Goal: Contribute content

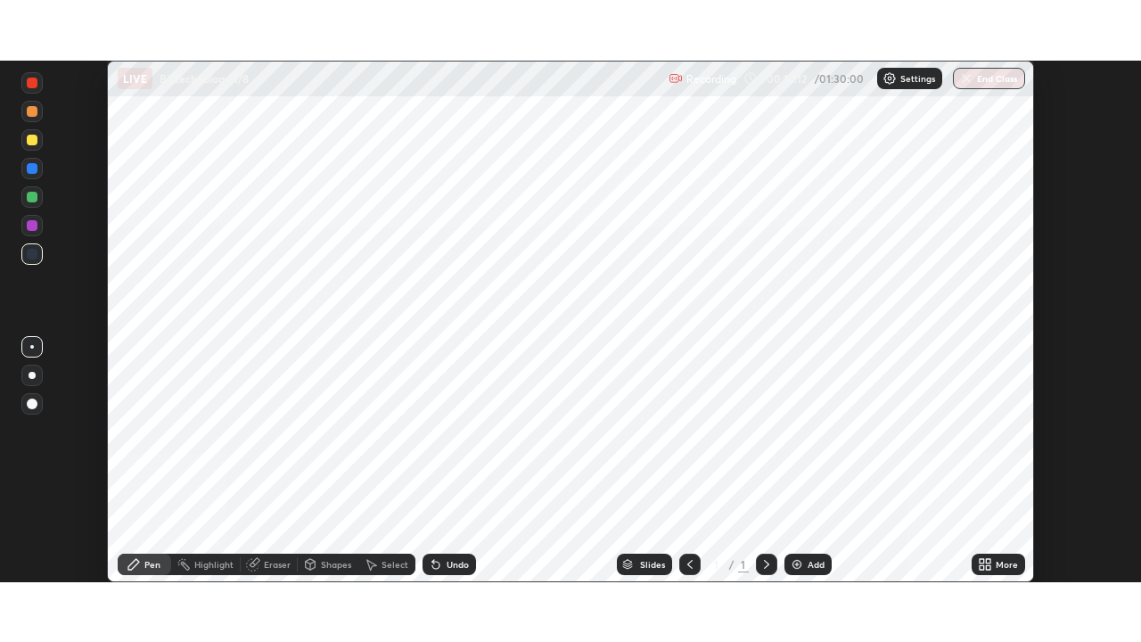
scroll to position [521, 1140]
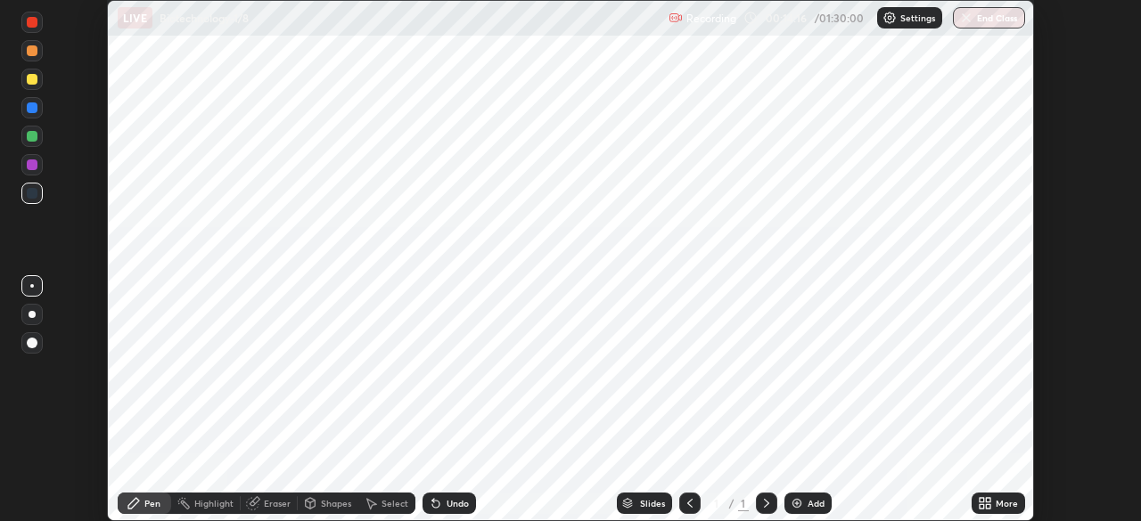
click at [803, 499] on div "Add" at bounding box center [807, 503] width 47 height 21
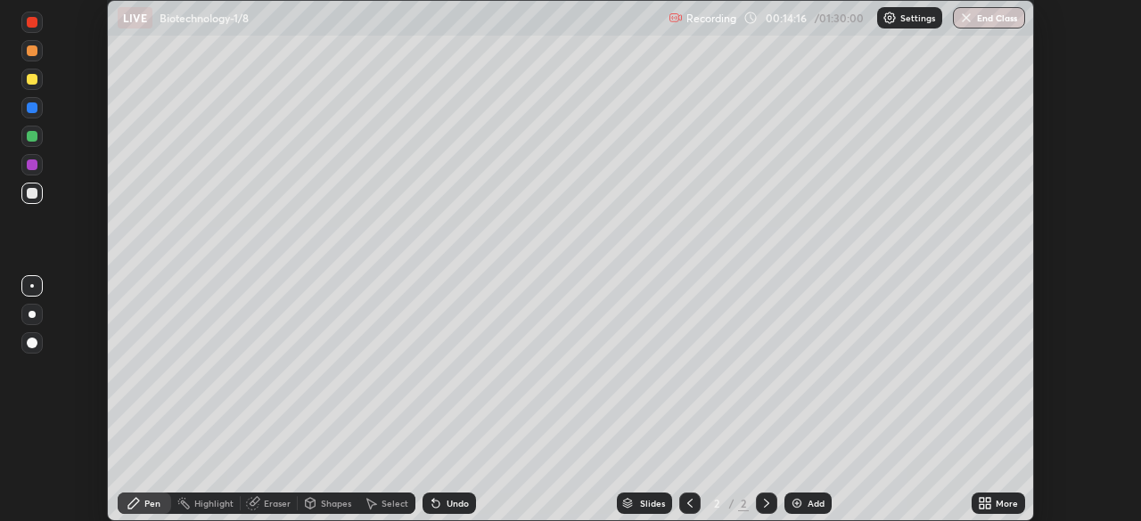
click at [981, 500] on icon at bounding box center [981, 500] width 4 height 4
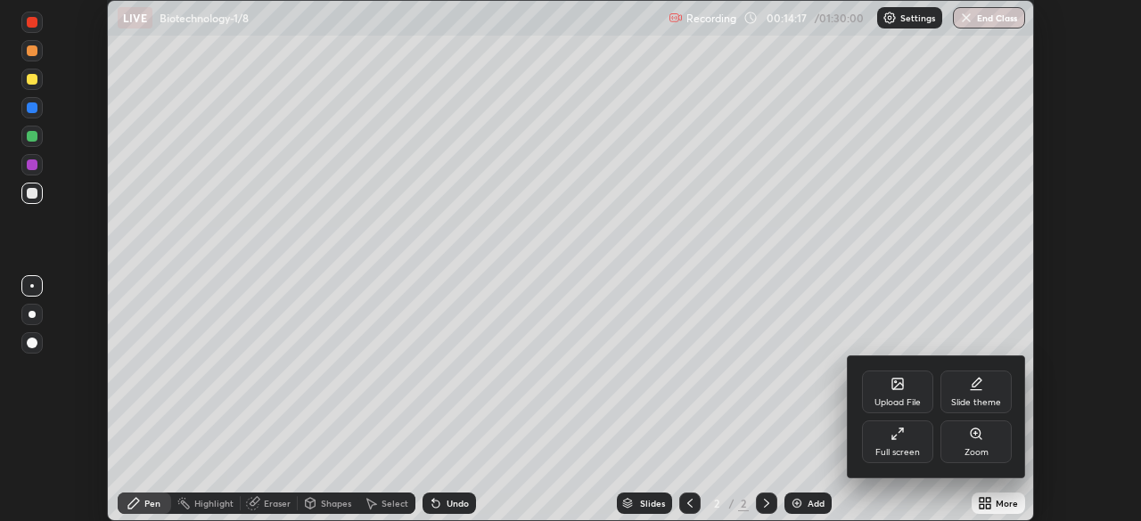
click at [891, 455] on div "Full screen" at bounding box center [897, 452] width 45 height 9
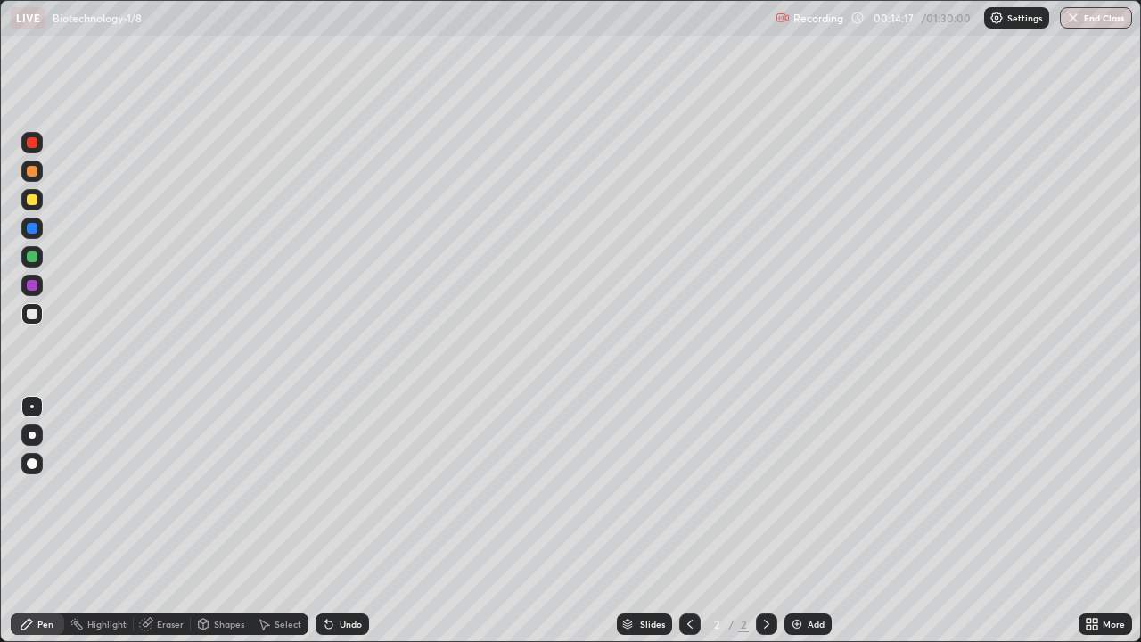
scroll to position [642, 1141]
click at [32, 435] on div at bounding box center [32, 434] width 7 height 7
click at [39, 209] on div at bounding box center [31, 199] width 21 height 29
click at [807, 520] on div "Add" at bounding box center [815, 623] width 17 height 9
click at [344, 520] on div "Undo" at bounding box center [350, 623] width 22 height 9
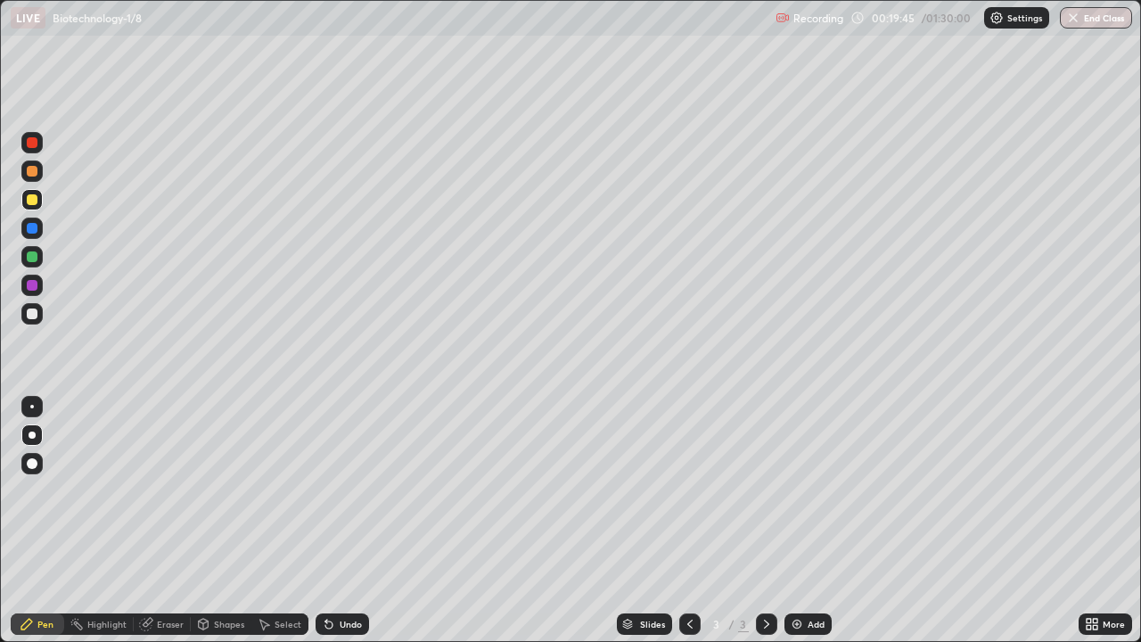
click at [805, 520] on div "Add" at bounding box center [807, 623] width 47 height 21
click at [32, 143] on div at bounding box center [32, 142] width 11 height 11
click at [34, 181] on div at bounding box center [31, 170] width 21 height 21
click at [42, 315] on div at bounding box center [31, 313] width 21 height 21
click at [36, 315] on div at bounding box center [32, 313] width 11 height 11
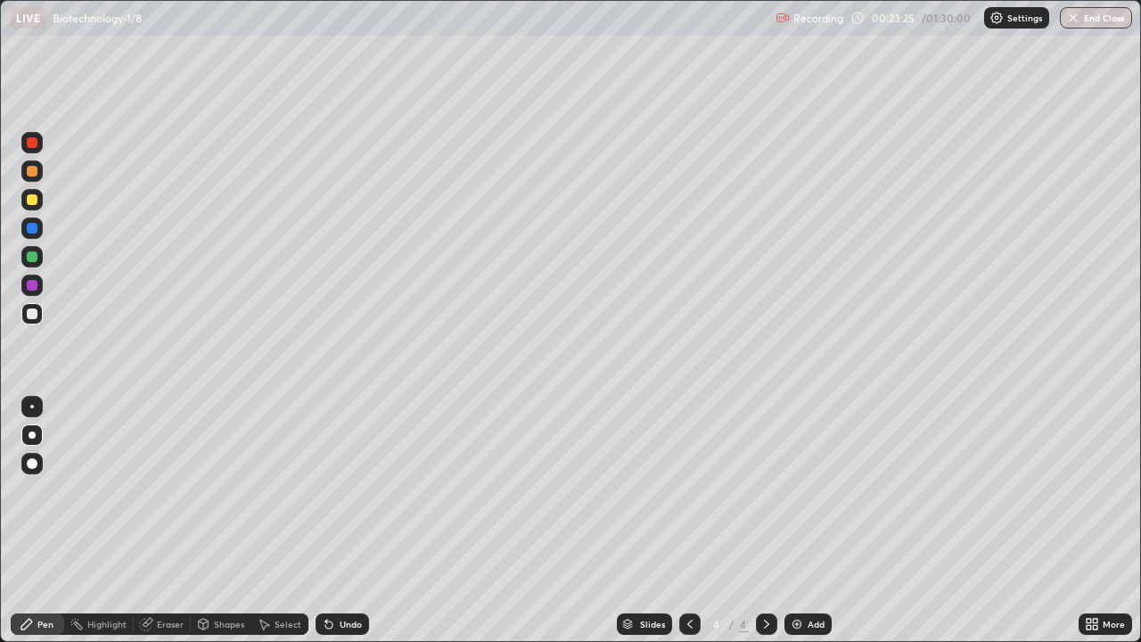
click at [30, 261] on div at bounding box center [32, 256] width 11 height 11
click at [36, 322] on div at bounding box center [31, 313] width 21 height 21
click at [33, 316] on div at bounding box center [32, 313] width 11 height 11
click at [343, 520] on div "Undo" at bounding box center [341, 623] width 53 height 21
click at [32, 258] on div at bounding box center [32, 256] width 11 height 11
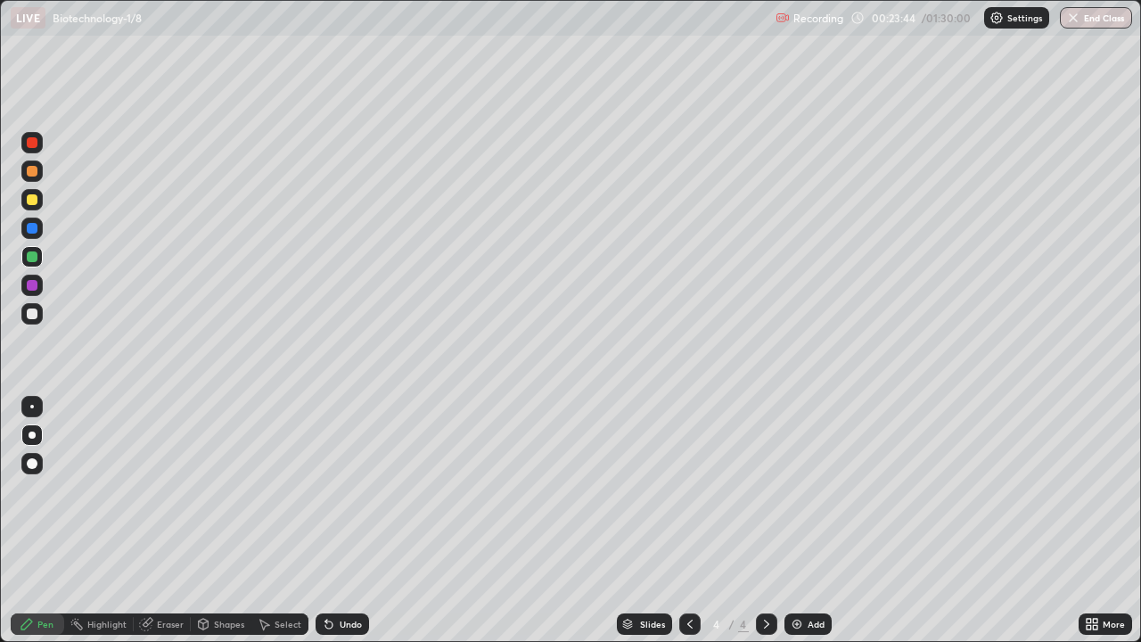
click at [35, 258] on div at bounding box center [32, 256] width 11 height 11
click at [32, 229] on div at bounding box center [32, 228] width 11 height 11
click at [34, 305] on div at bounding box center [31, 313] width 21 height 21
click at [29, 312] on div at bounding box center [32, 313] width 11 height 11
click at [33, 286] on div at bounding box center [32, 285] width 11 height 11
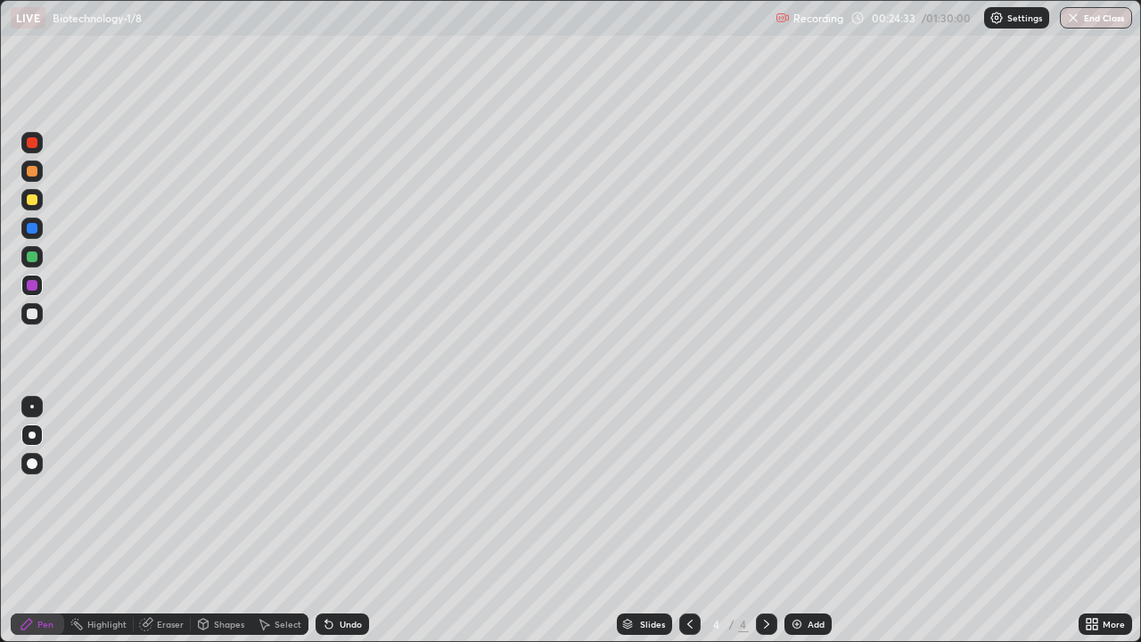
click at [35, 323] on div at bounding box center [31, 313] width 21 height 21
click at [29, 228] on div at bounding box center [32, 228] width 11 height 11
click at [1094, 520] on icon at bounding box center [1094, 620] width 4 height 4
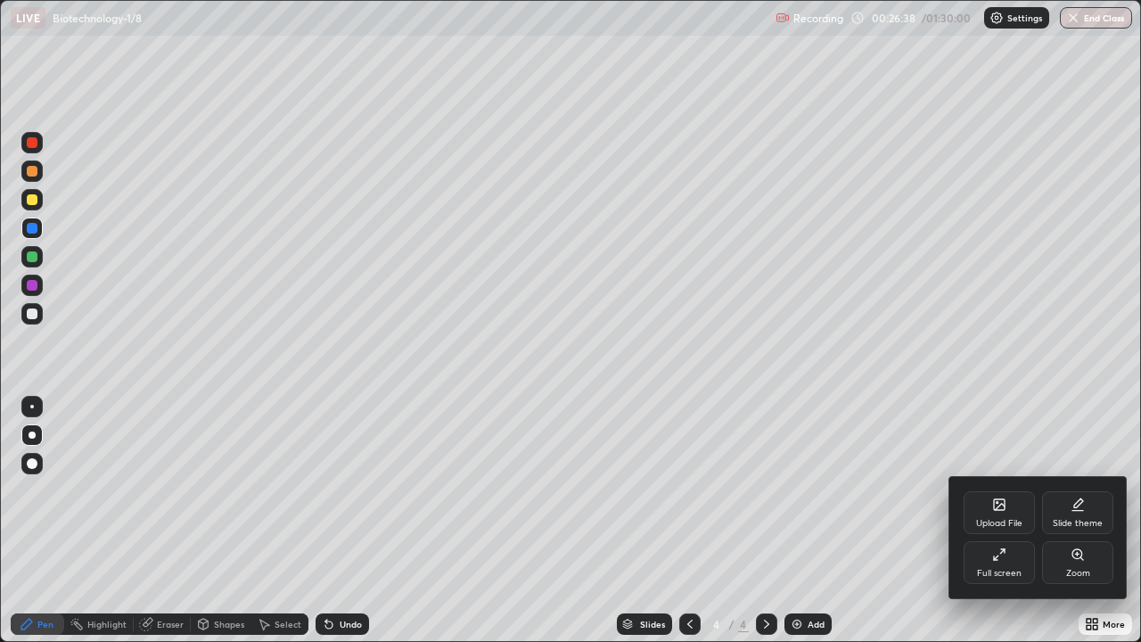
click at [29, 289] on div at bounding box center [570, 321] width 1141 height 642
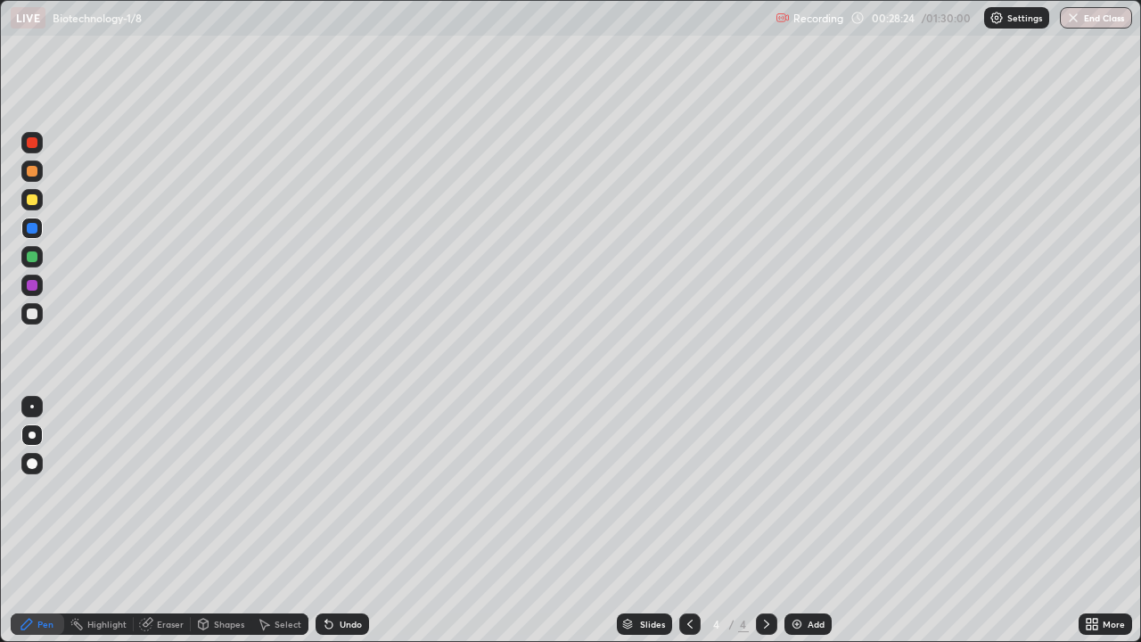
click at [814, 520] on div "Add" at bounding box center [807, 623] width 47 height 21
click at [30, 200] on div at bounding box center [32, 199] width 11 height 11
click at [794, 520] on img at bounding box center [796, 624] width 14 height 14
click at [35, 258] on div at bounding box center [32, 256] width 11 height 11
click at [32, 200] on div at bounding box center [32, 199] width 11 height 11
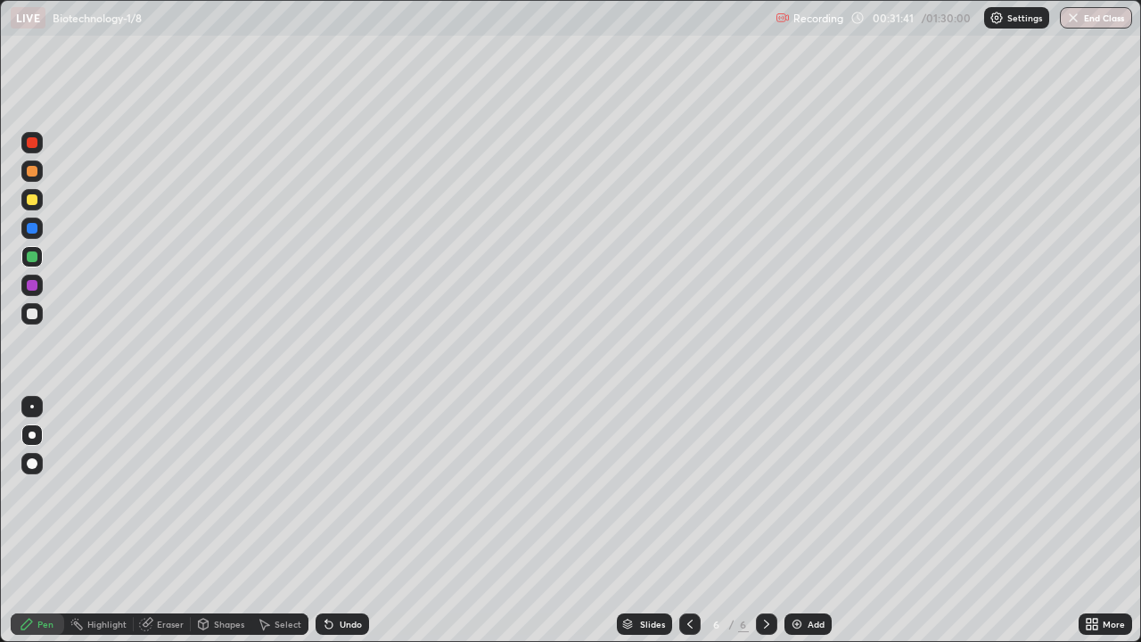
click at [33, 203] on div at bounding box center [32, 199] width 11 height 11
click at [27, 316] on div at bounding box center [31, 313] width 21 height 21
click at [682, 520] on div at bounding box center [689, 623] width 21 height 21
click at [630, 520] on icon at bounding box center [627, 621] width 9 height 4
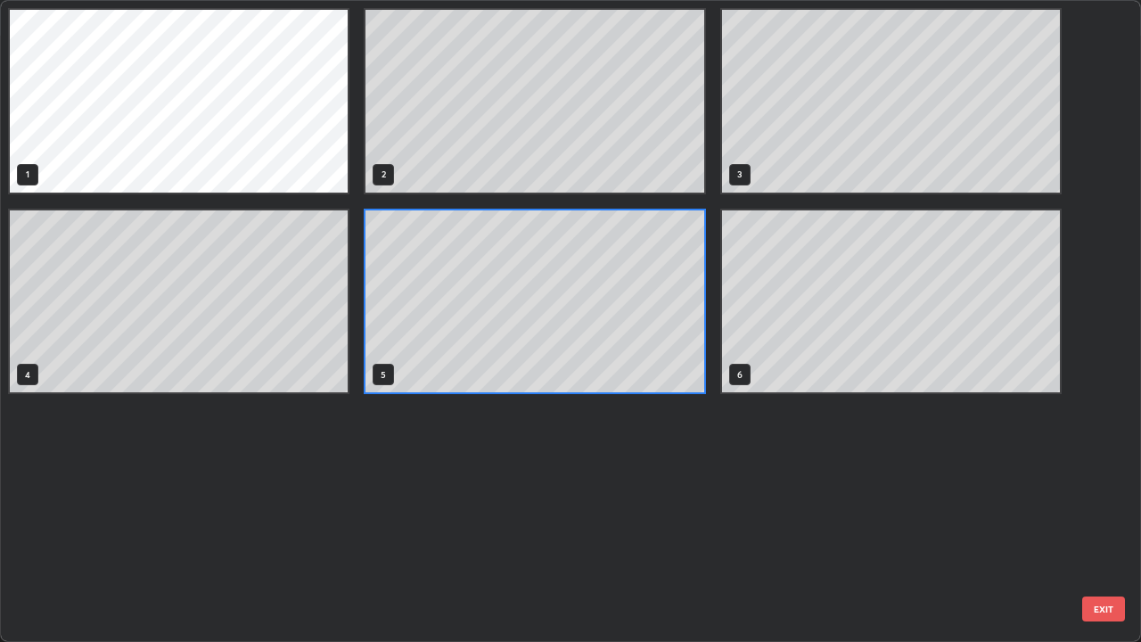
scroll to position [634, 1130]
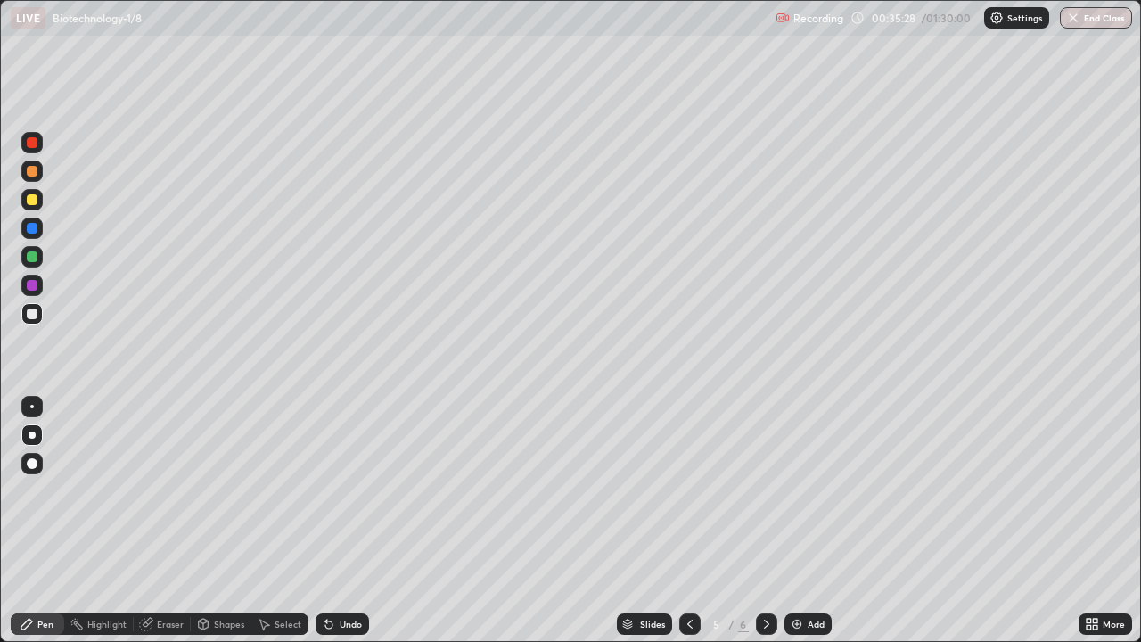
click at [1092, 520] on icon at bounding box center [1094, 620] width 4 height 4
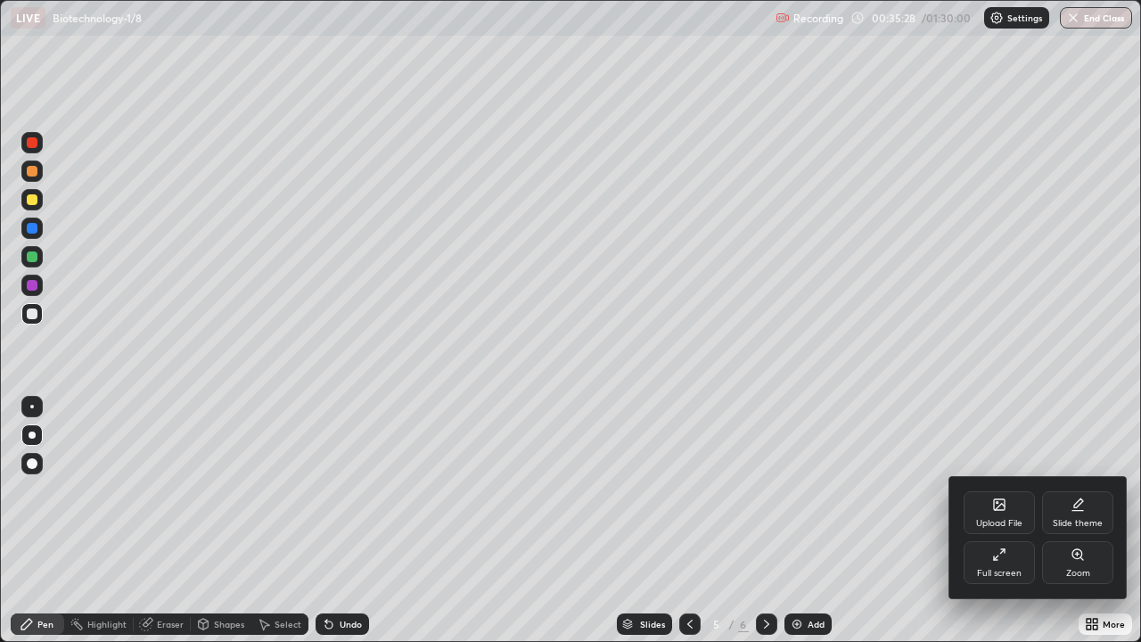
click at [980, 511] on div "Upload File" at bounding box center [998, 512] width 71 height 43
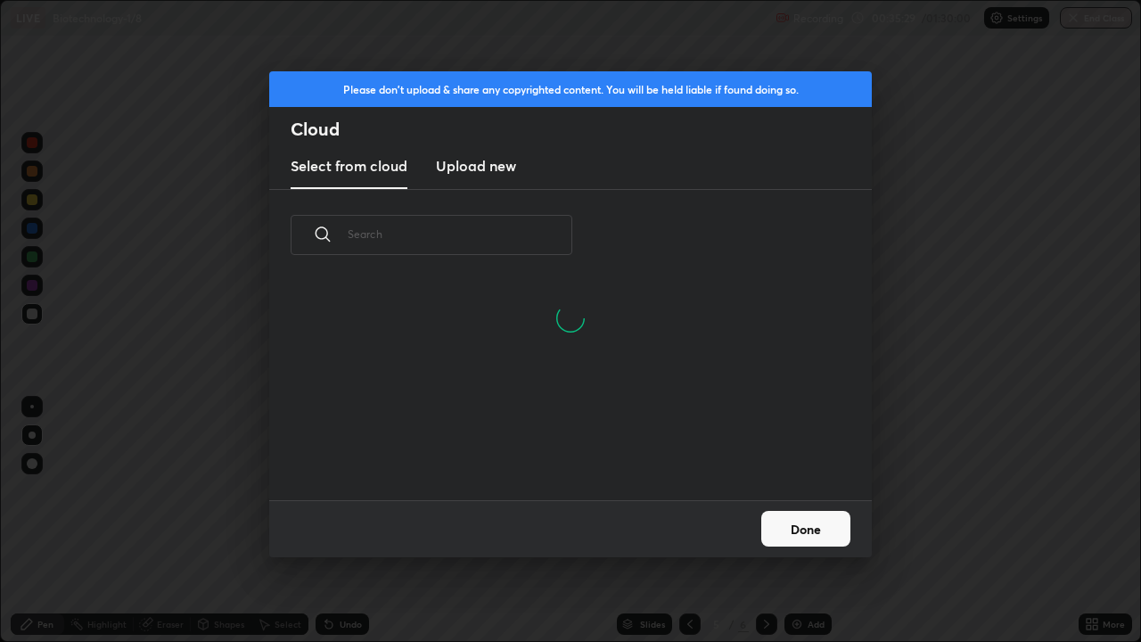
click at [538, 239] on input "text" at bounding box center [460, 234] width 225 height 76
click at [536, 234] on input "text" at bounding box center [460, 234] width 225 height 76
click at [536, 230] on input "text" at bounding box center [460, 234] width 225 height 76
type input "Biot"
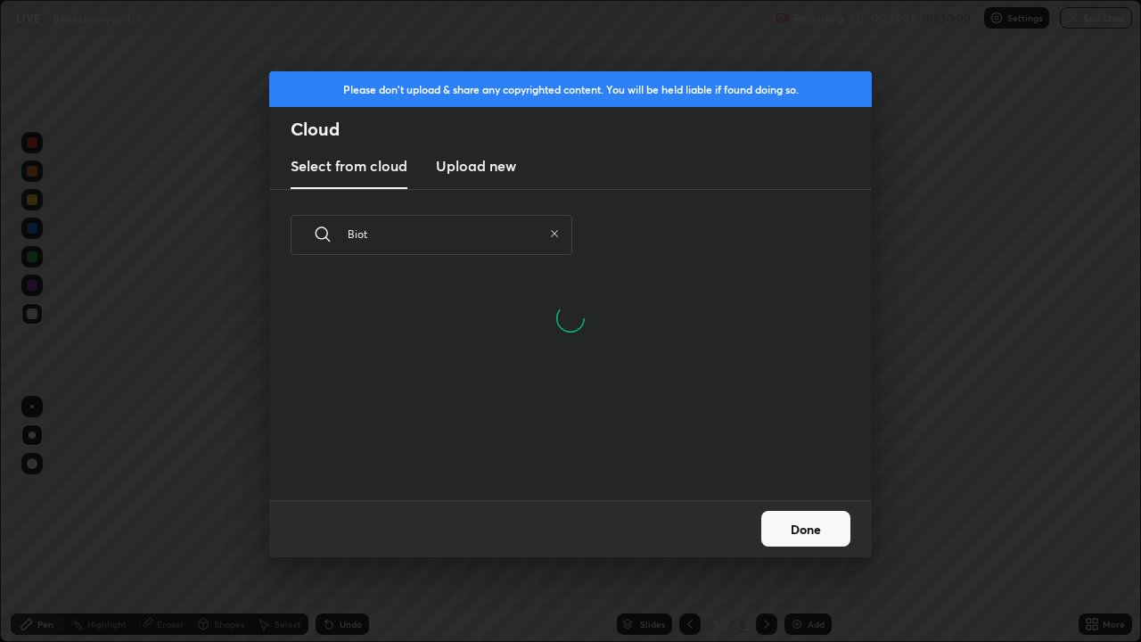
type textarea "x"
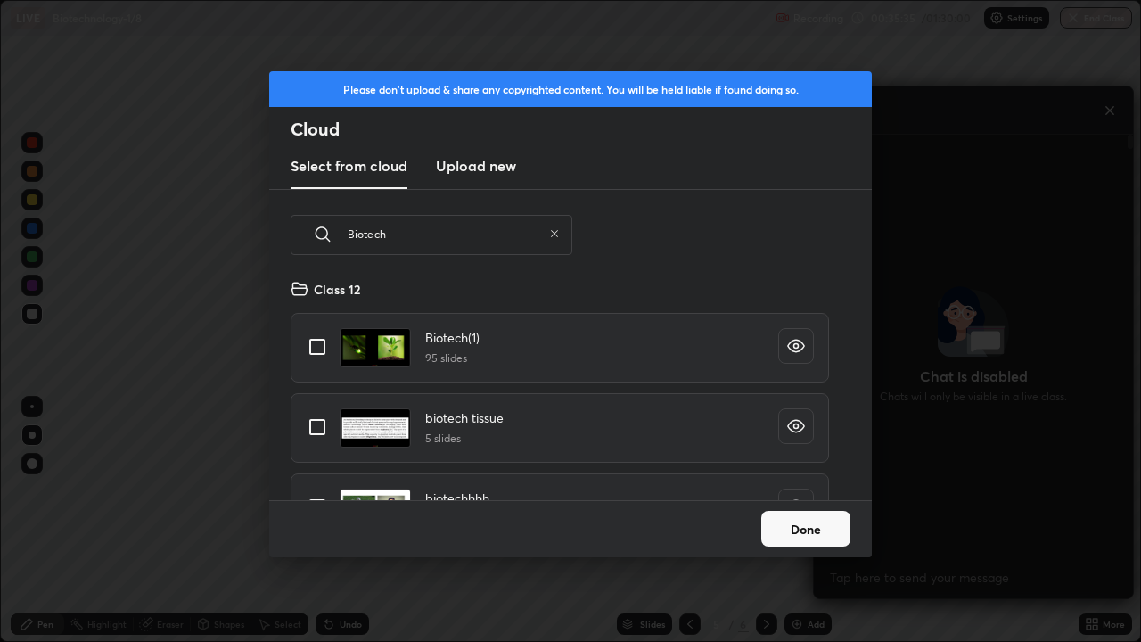
scroll to position [0, 0]
type input "Biotech"
click at [324, 350] on input "grid" at bounding box center [317, 349] width 37 height 37
checkbox input "true"
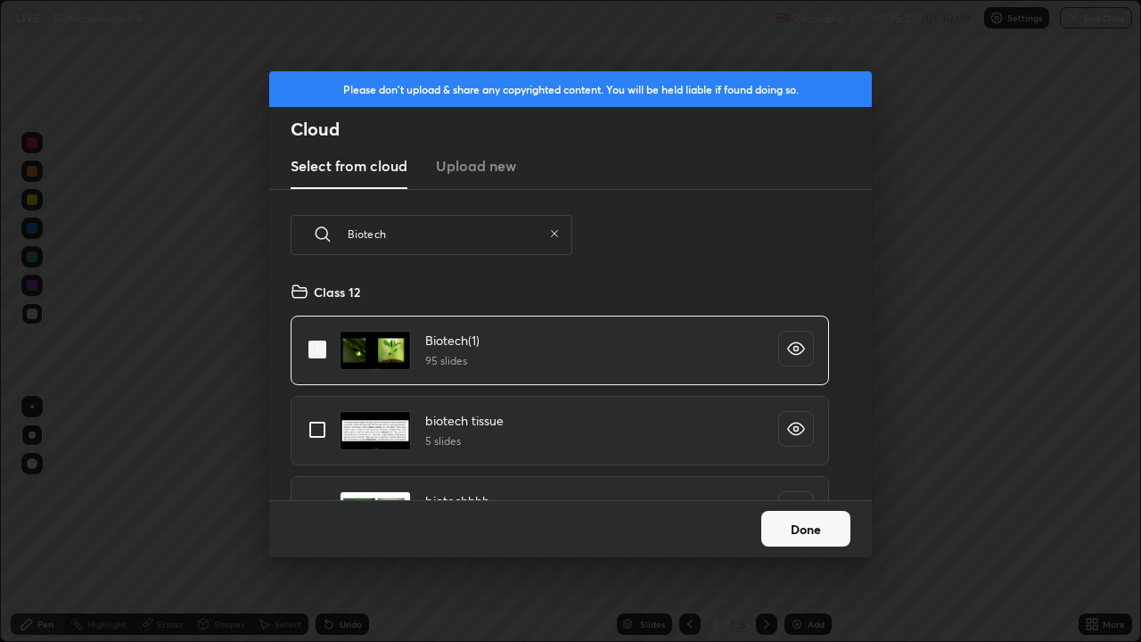
click at [771, 520] on button "Done" at bounding box center [805, 529] width 89 height 36
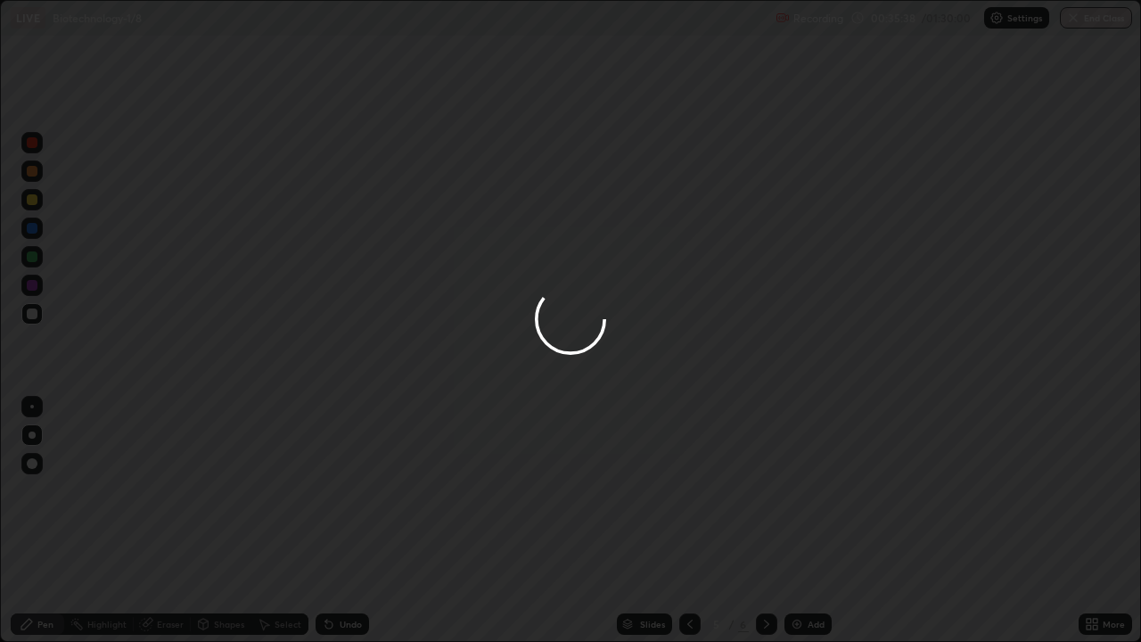
click at [648, 520] on div at bounding box center [570, 321] width 1141 height 642
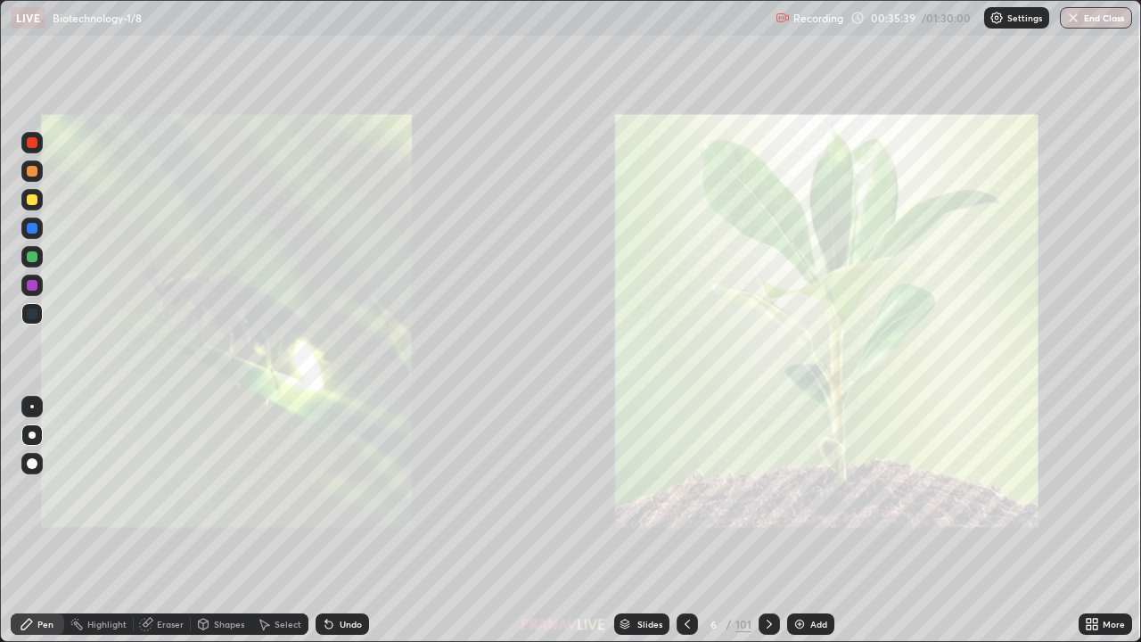
click at [644, 520] on div "Slides" at bounding box center [649, 623] width 25 height 9
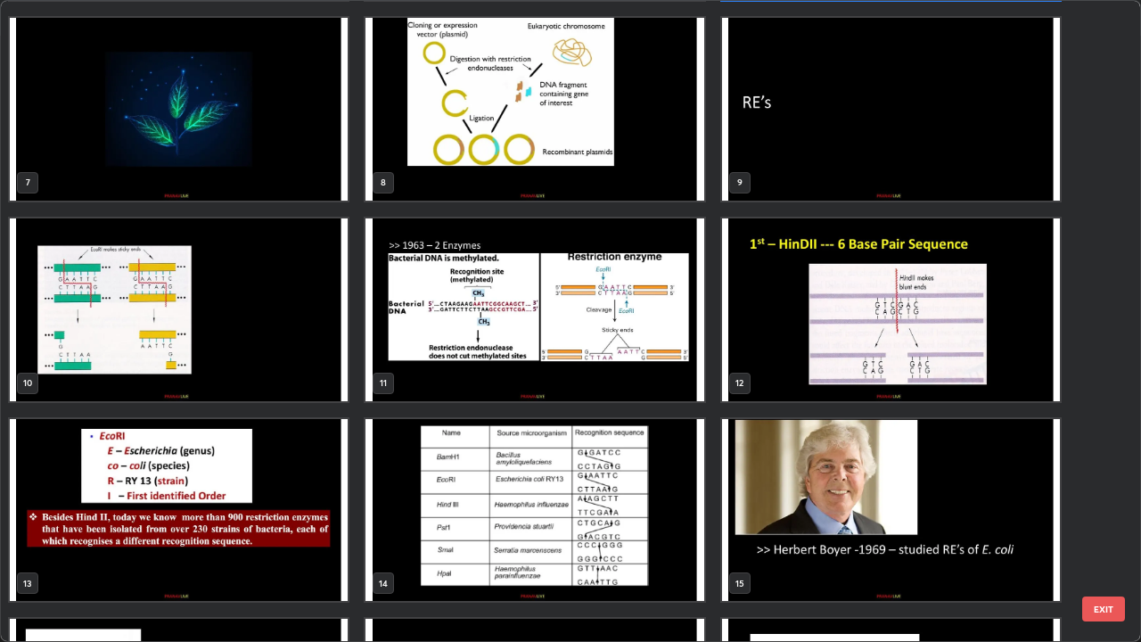
scroll to position [394, 0]
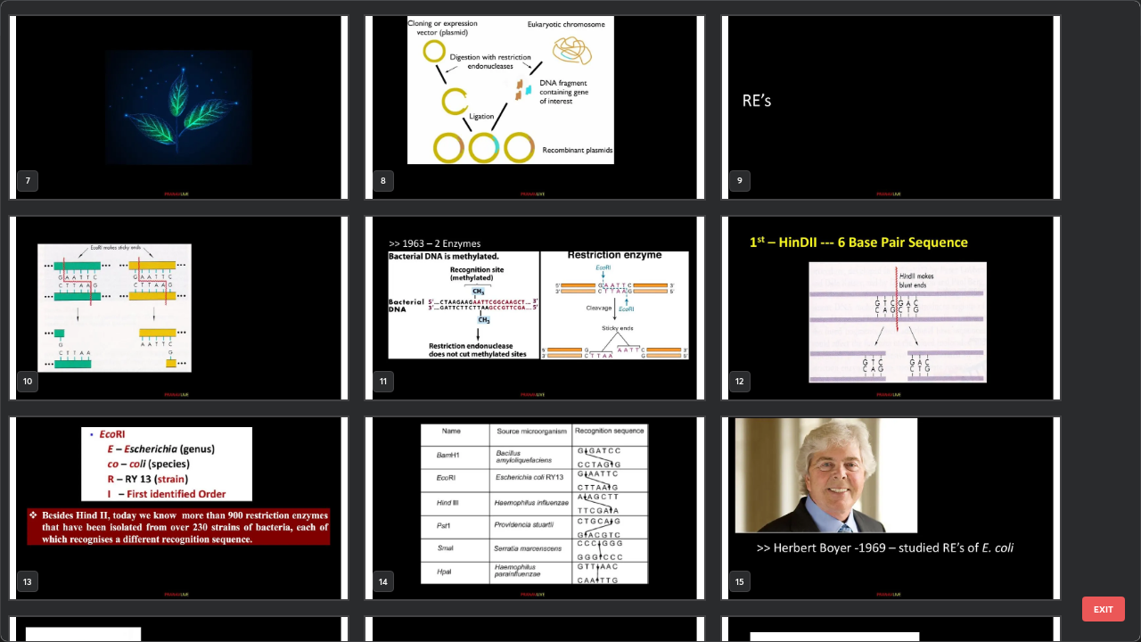
click at [626, 365] on img "grid" at bounding box center [534, 308] width 338 height 183
click at [625, 365] on img "grid" at bounding box center [534, 308] width 338 height 183
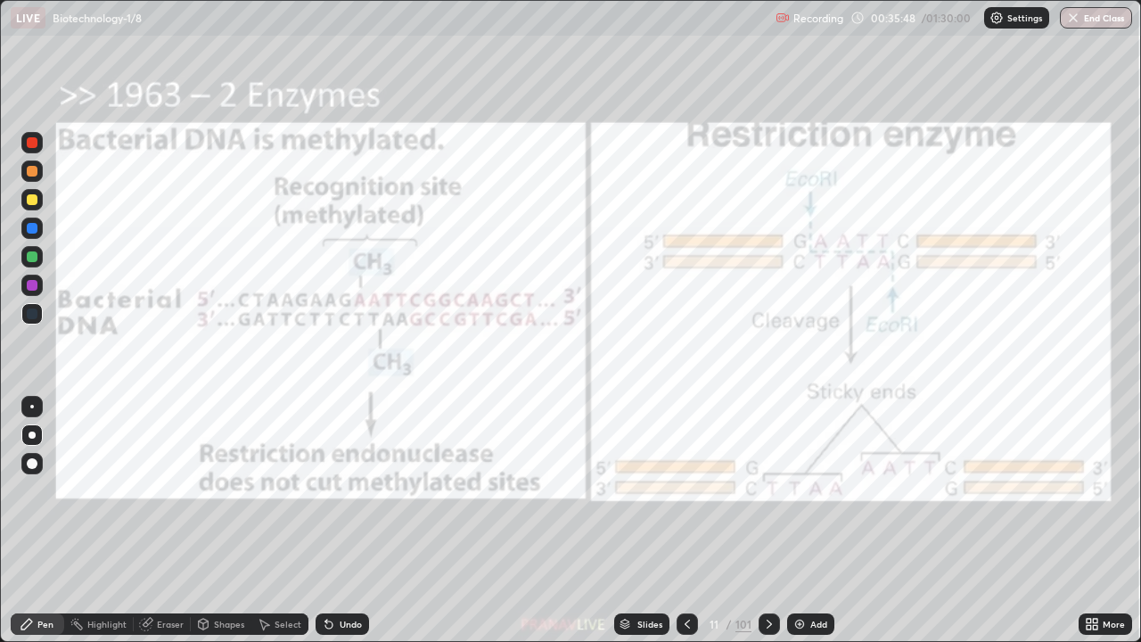
click at [624, 369] on img "grid" at bounding box center [534, 308] width 338 height 183
click at [620, 371] on img "grid" at bounding box center [534, 308] width 338 height 183
click at [828, 520] on div "Add" at bounding box center [810, 623] width 47 height 21
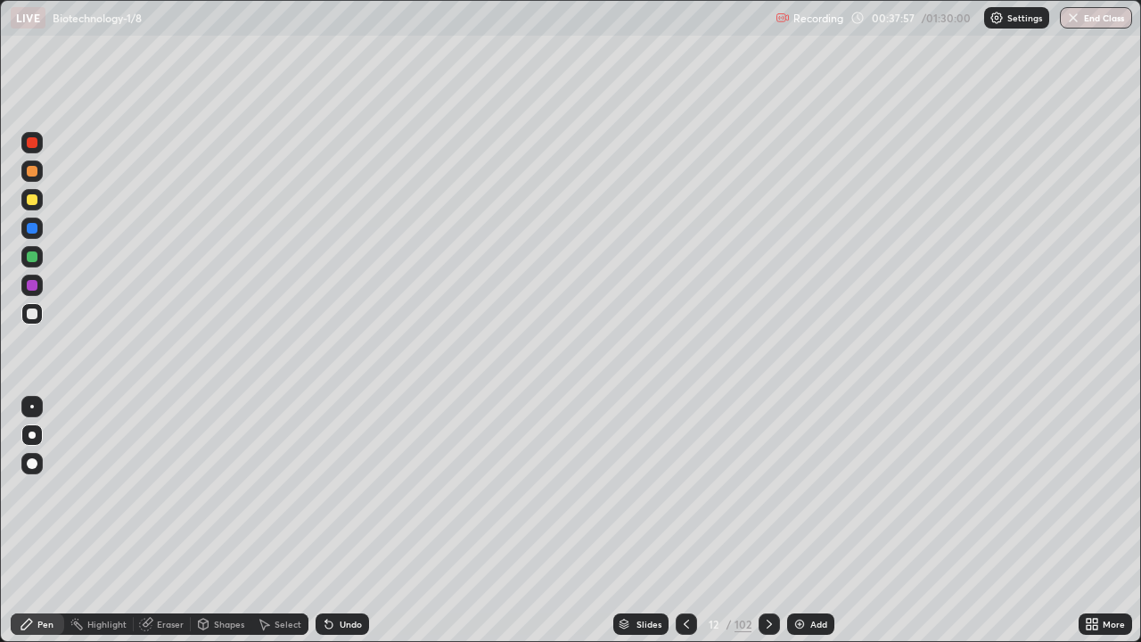
click at [31, 201] on div at bounding box center [32, 199] width 11 height 11
click at [33, 316] on div at bounding box center [32, 313] width 11 height 11
click at [623, 520] on icon at bounding box center [623, 621] width 9 height 4
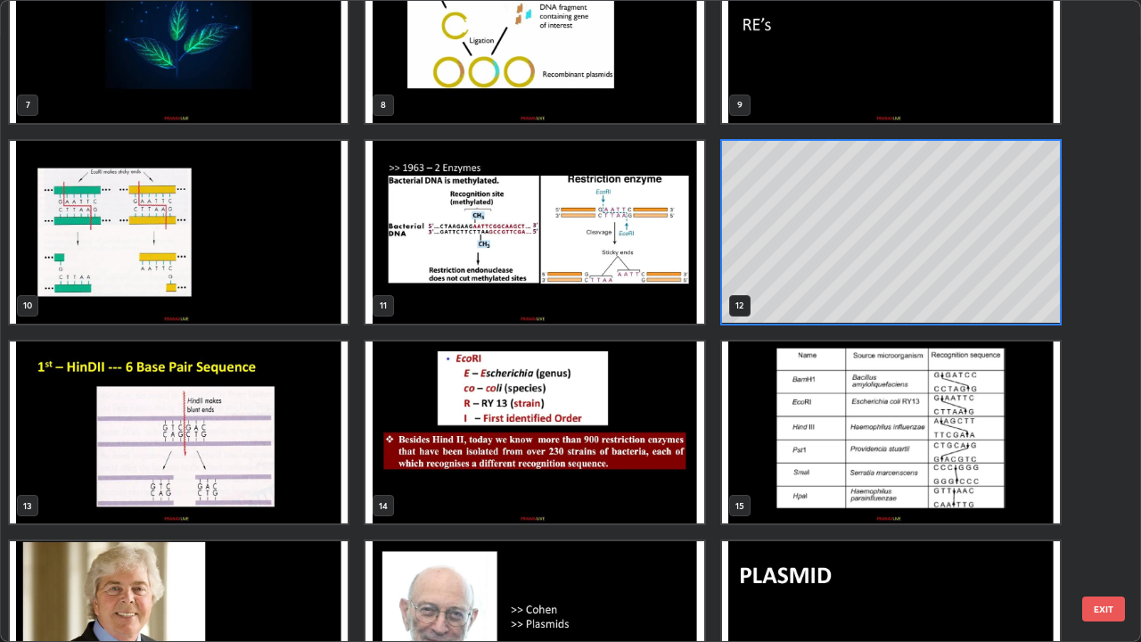
scroll to position [472, 0]
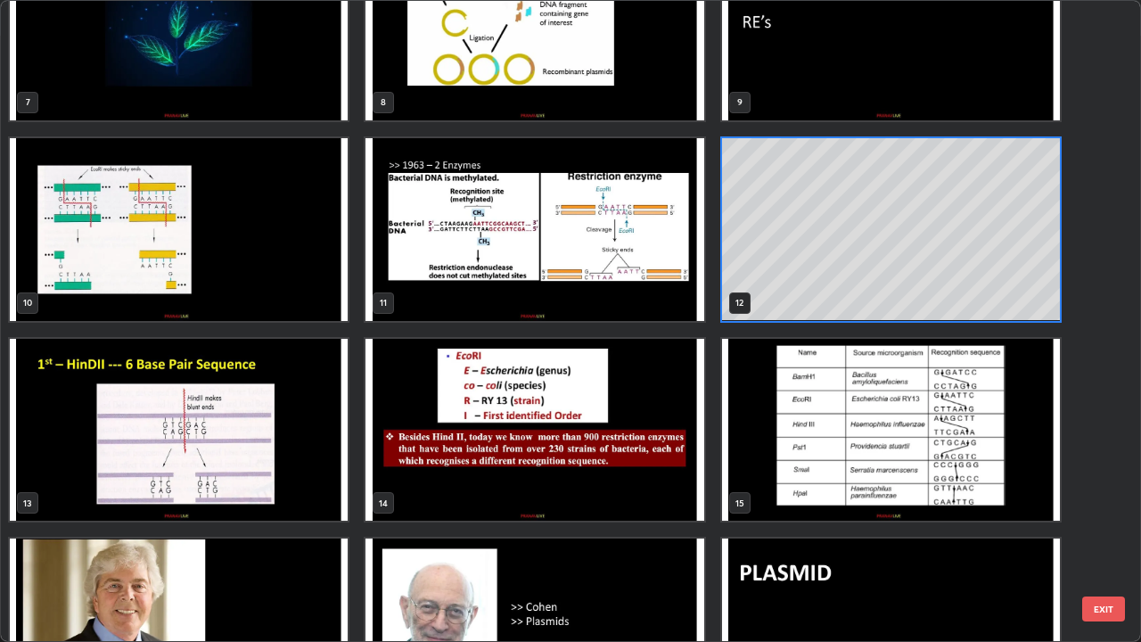
click at [456, 446] on img "grid" at bounding box center [534, 430] width 338 height 183
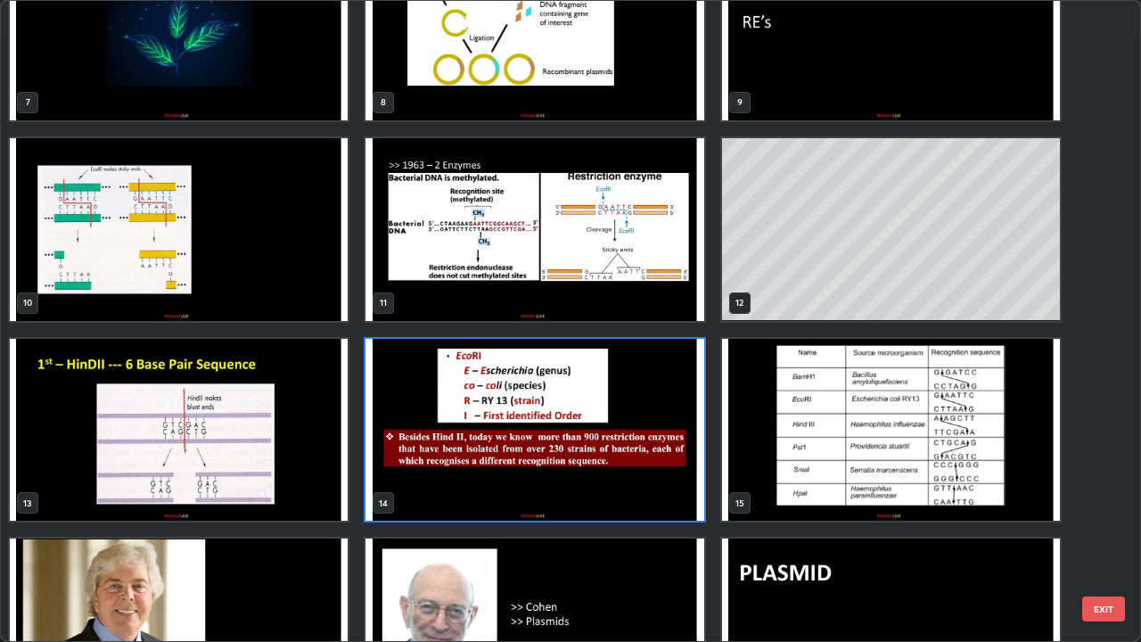
click at [458, 450] on img "grid" at bounding box center [534, 430] width 338 height 183
click at [462, 447] on img "grid" at bounding box center [534, 430] width 338 height 183
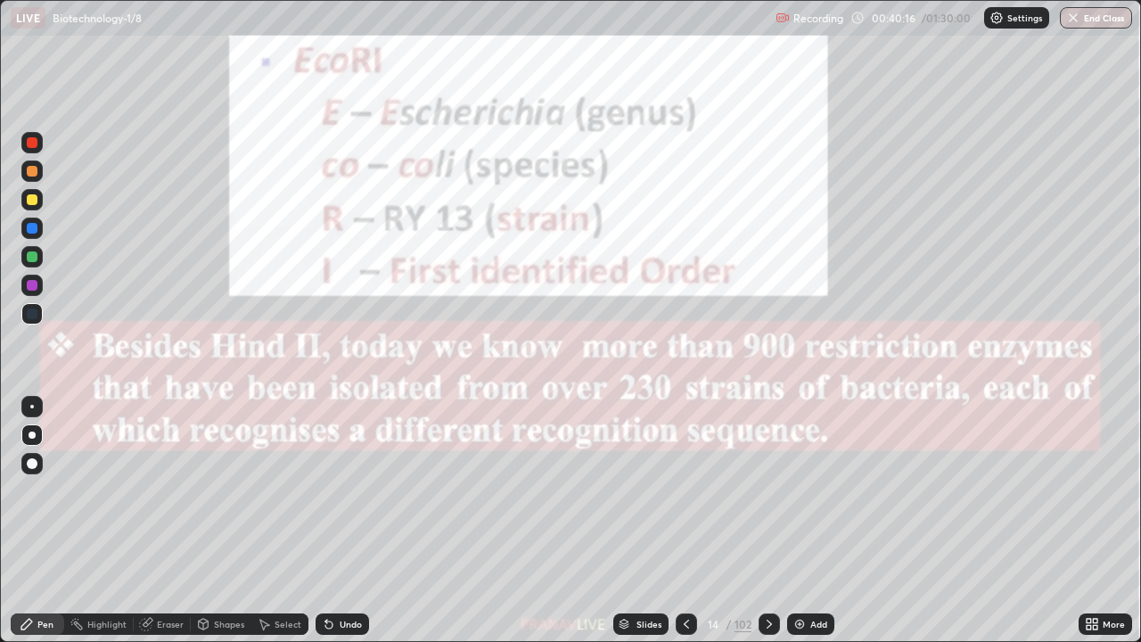
click at [28, 142] on div at bounding box center [32, 142] width 11 height 11
click at [800, 520] on img at bounding box center [799, 624] width 14 height 14
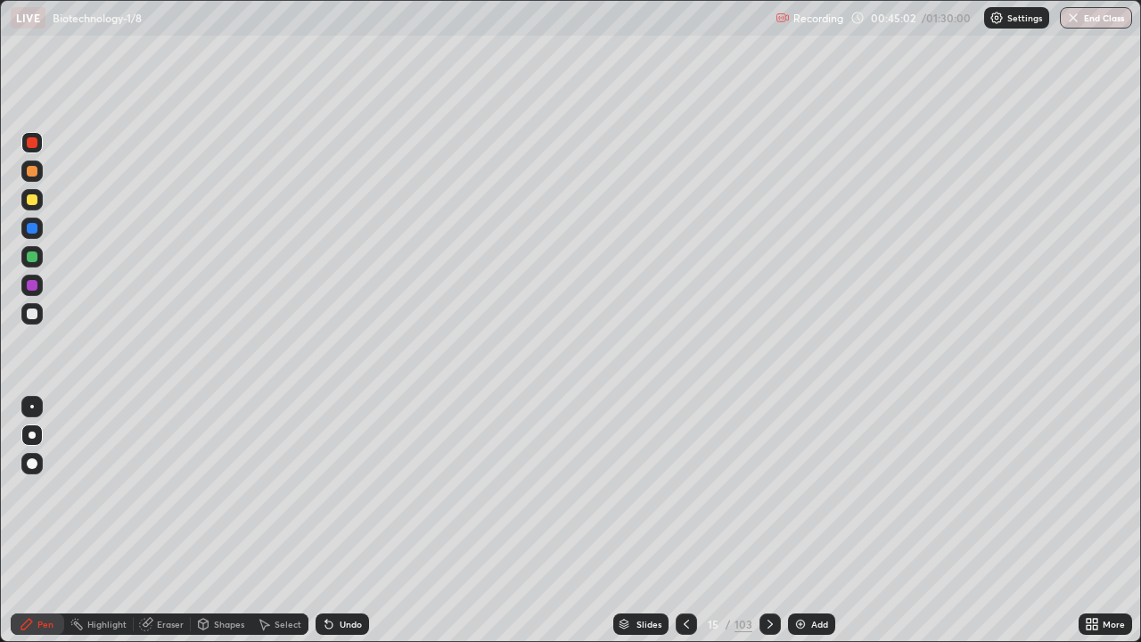
click at [811, 520] on div "Add" at bounding box center [819, 623] width 17 height 9
click at [35, 200] on div at bounding box center [32, 199] width 11 height 11
click at [26, 323] on div at bounding box center [31, 313] width 21 height 29
click at [32, 406] on div at bounding box center [32, 407] width 4 height 4
click at [34, 249] on div at bounding box center [31, 256] width 21 height 21
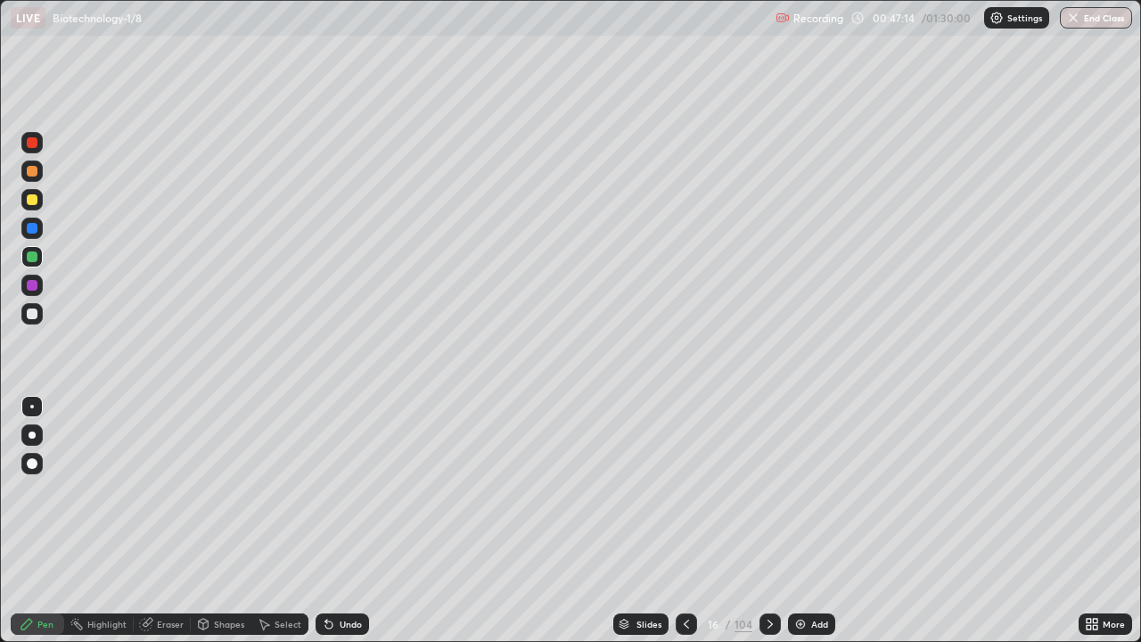
click at [350, 520] on div "Undo" at bounding box center [350, 623] width 22 height 9
click at [637, 520] on div "Slides" at bounding box center [648, 623] width 25 height 9
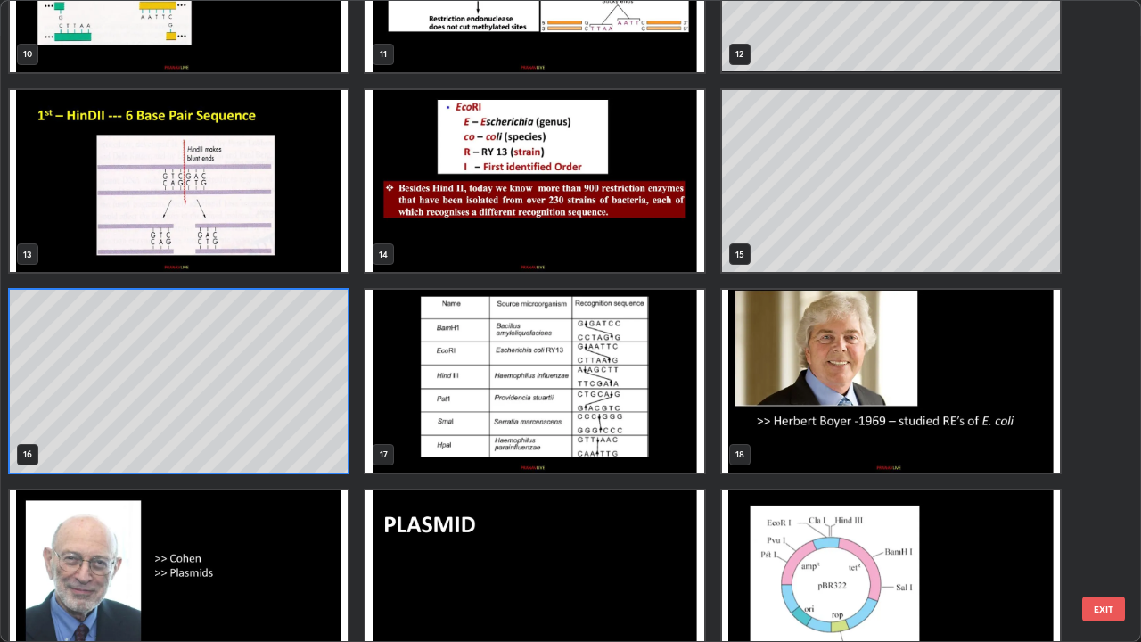
scroll to position [726, 0]
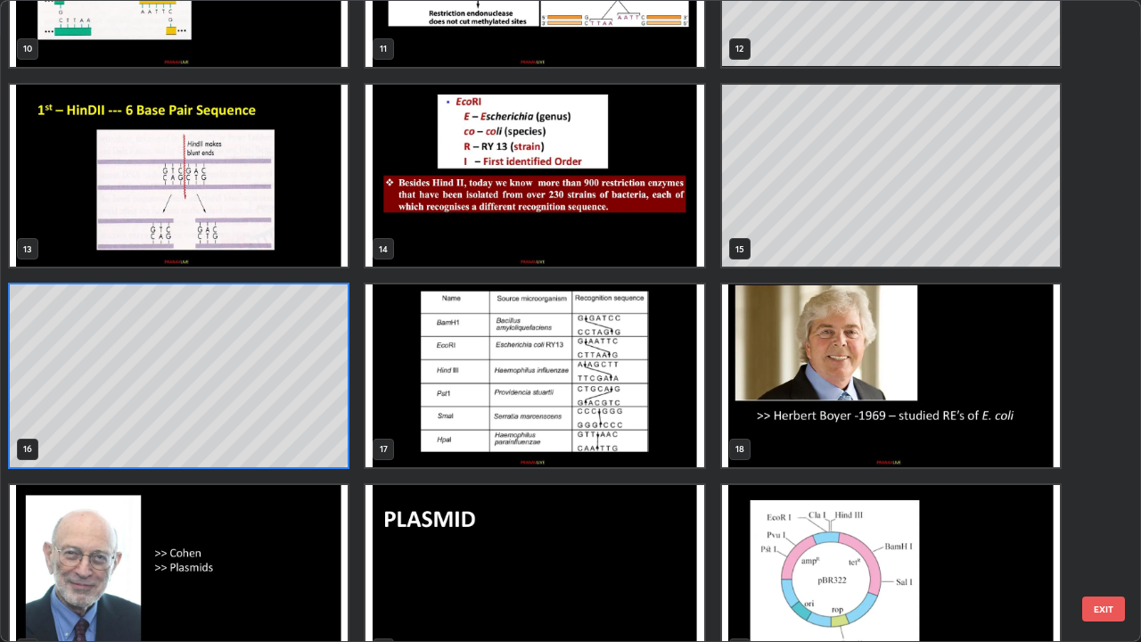
click at [660, 380] on img "grid" at bounding box center [534, 375] width 338 height 183
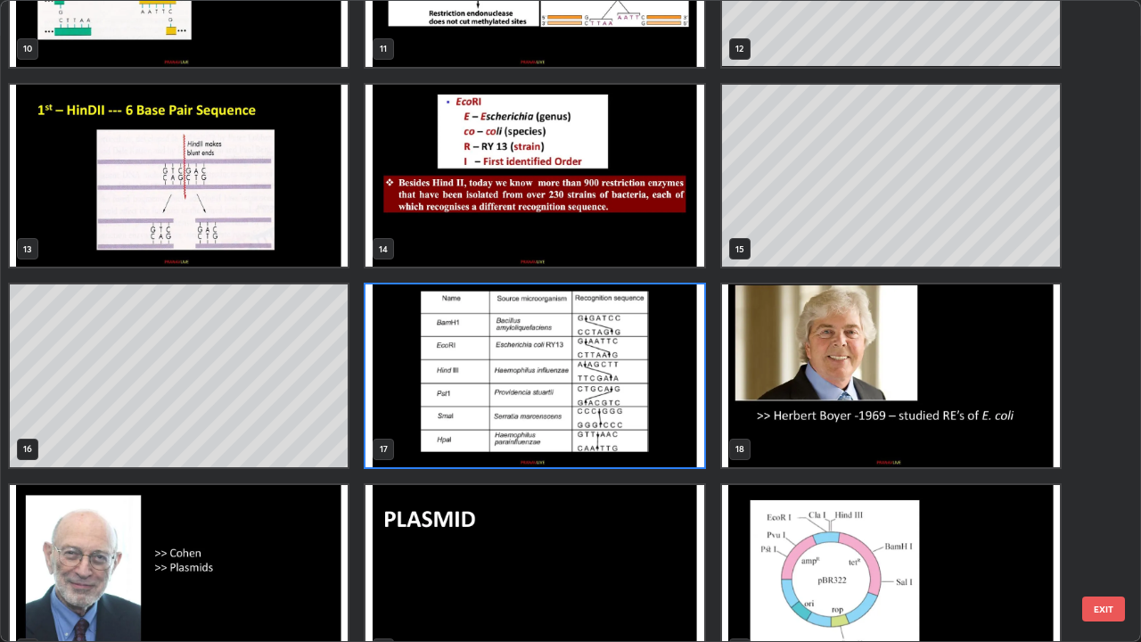
click at [657, 383] on img "grid" at bounding box center [534, 375] width 338 height 183
click at [656, 382] on img "grid" at bounding box center [534, 375] width 338 height 183
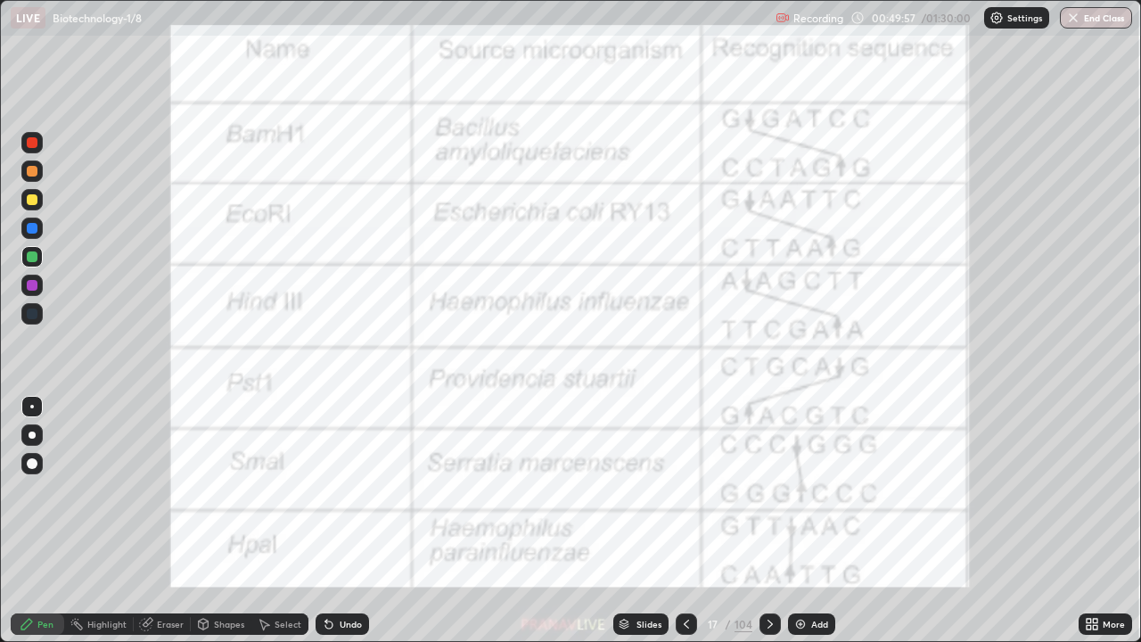
click at [623, 520] on icon at bounding box center [623, 627] width 9 height 3
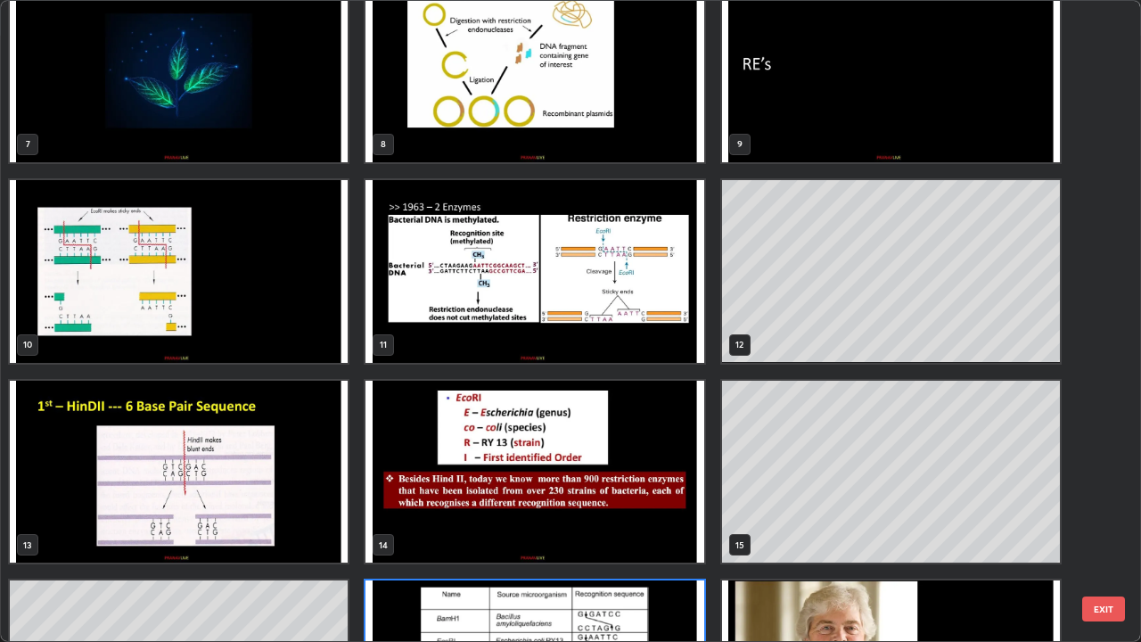
scroll to position [422, 0]
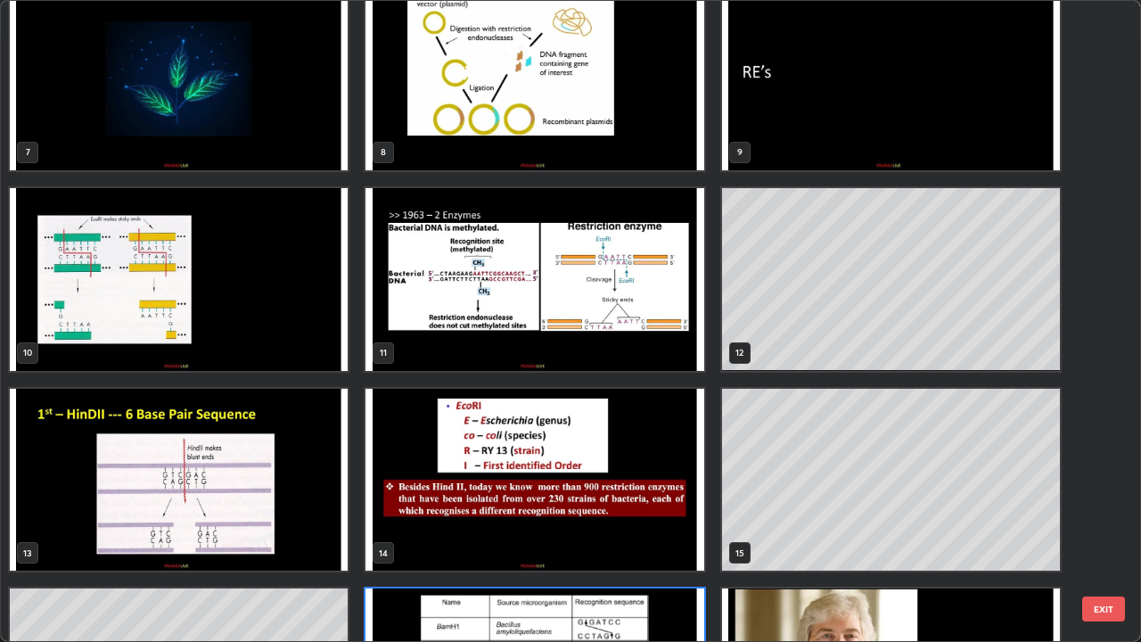
click at [454, 337] on img "grid" at bounding box center [534, 279] width 338 height 183
click at [456, 334] on img "grid" at bounding box center [534, 279] width 338 height 183
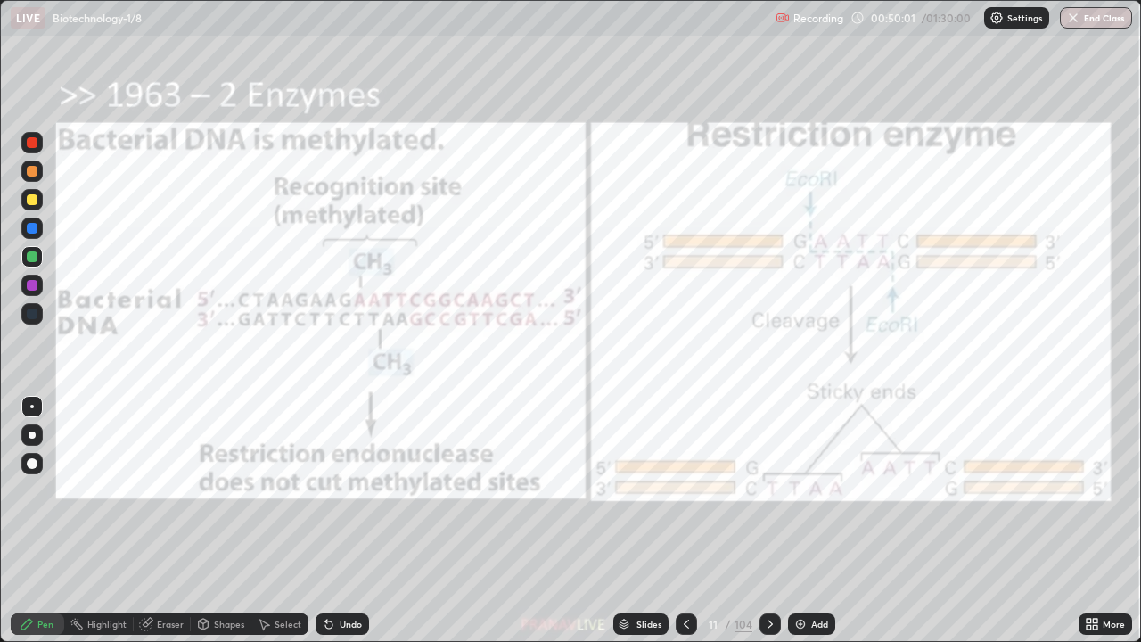
click at [458, 332] on img "grid" at bounding box center [534, 279] width 338 height 183
click at [634, 520] on div "Slides" at bounding box center [640, 623] width 55 height 21
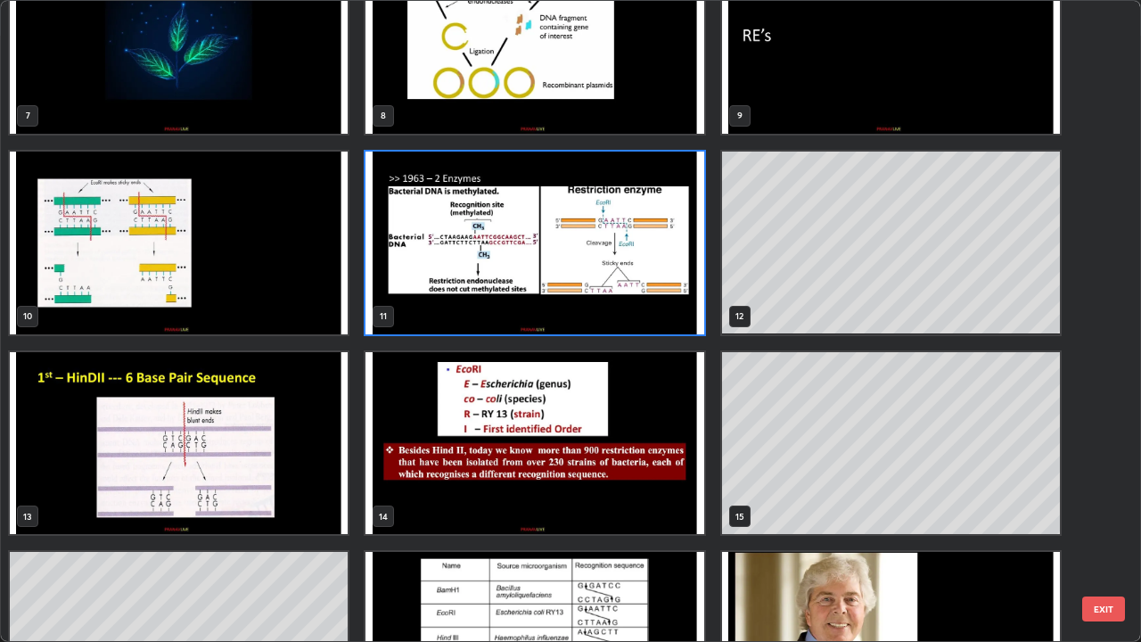
scroll to position [460, 0]
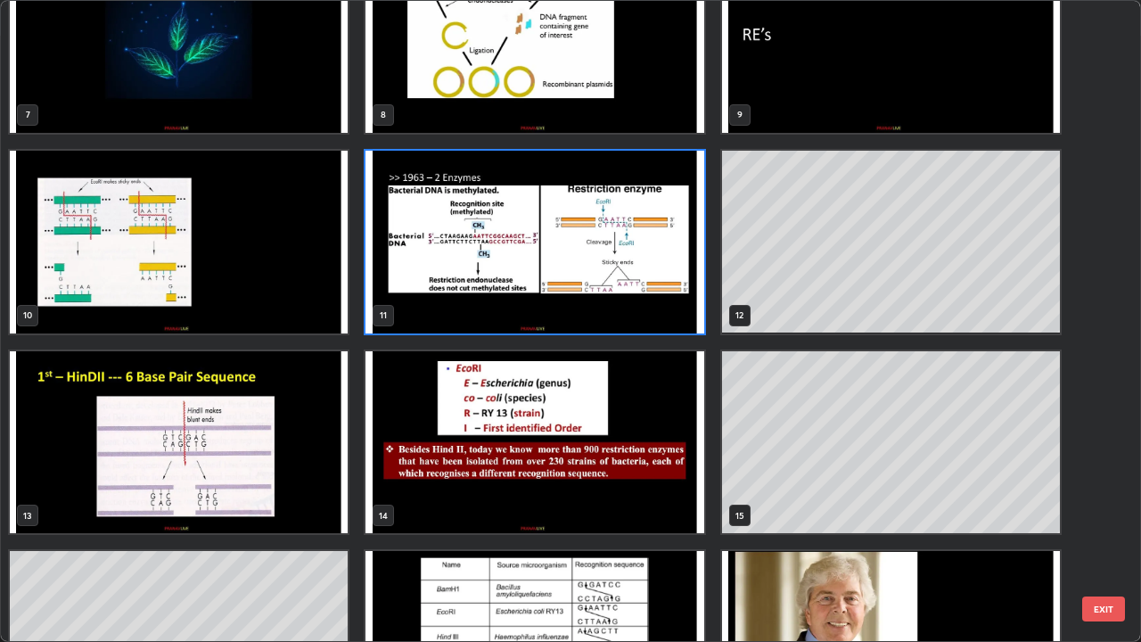
click at [320, 471] on img "grid" at bounding box center [179, 442] width 338 height 183
click at [318, 467] on img "grid" at bounding box center [179, 442] width 338 height 183
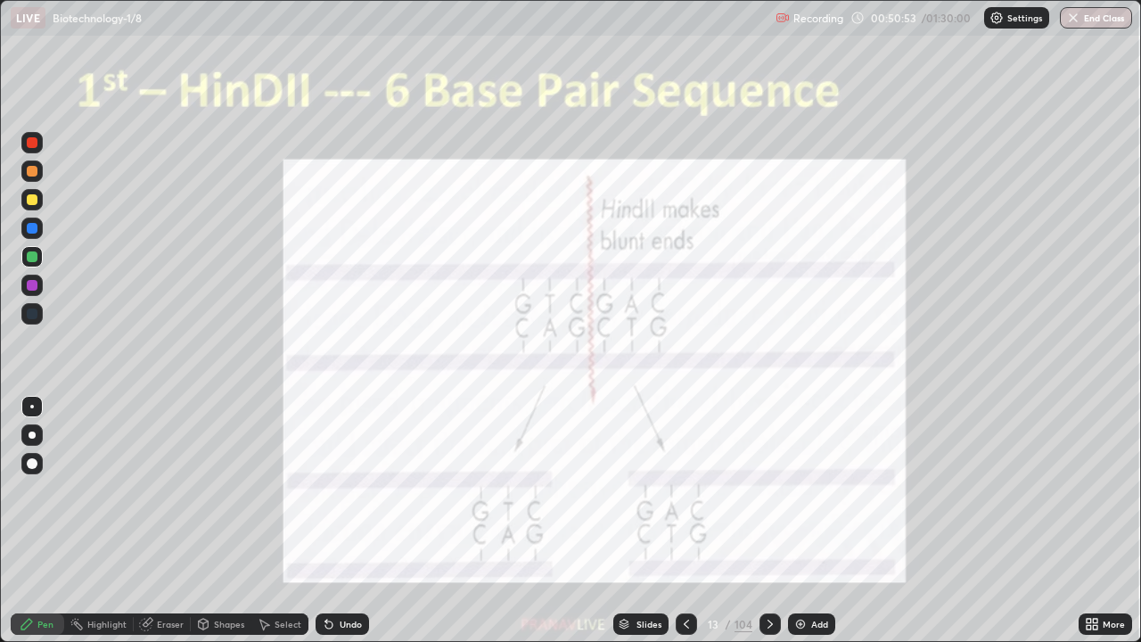
click at [311, 463] on img "grid" at bounding box center [179, 442] width 338 height 183
click at [34, 169] on div at bounding box center [32, 171] width 11 height 11
click at [30, 160] on div at bounding box center [31, 170] width 21 height 21
click at [32, 290] on div at bounding box center [32, 285] width 11 height 11
click at [30, 146] on div at bounding box center [32, 142] width 11 height 11
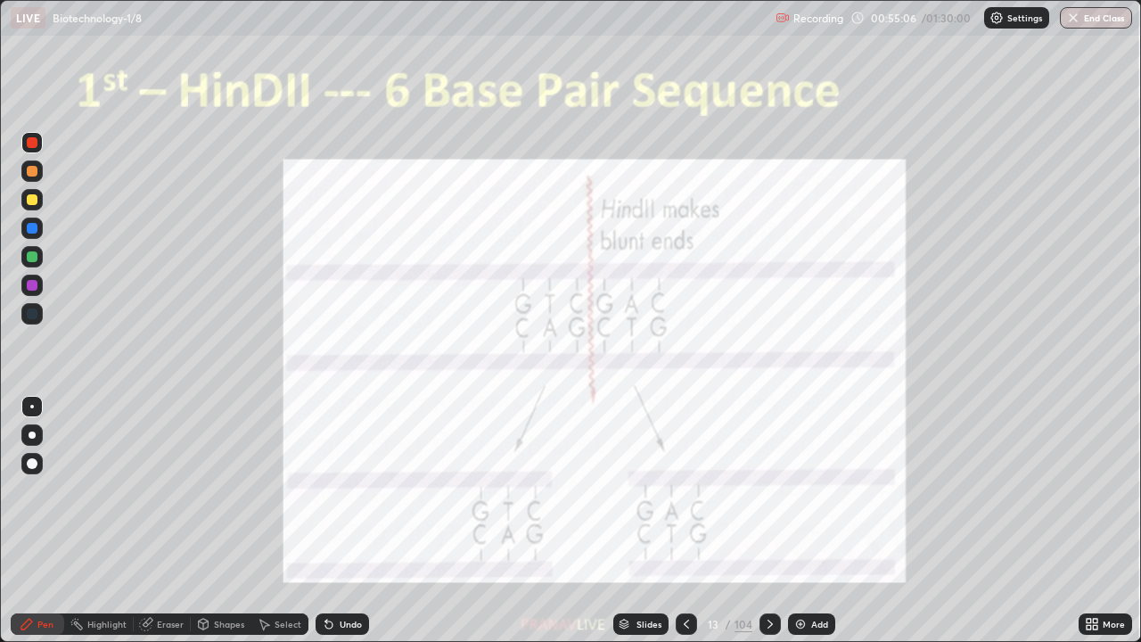
click at [623, 520] on icon at bounding box center [623, 621] width 9 height 4
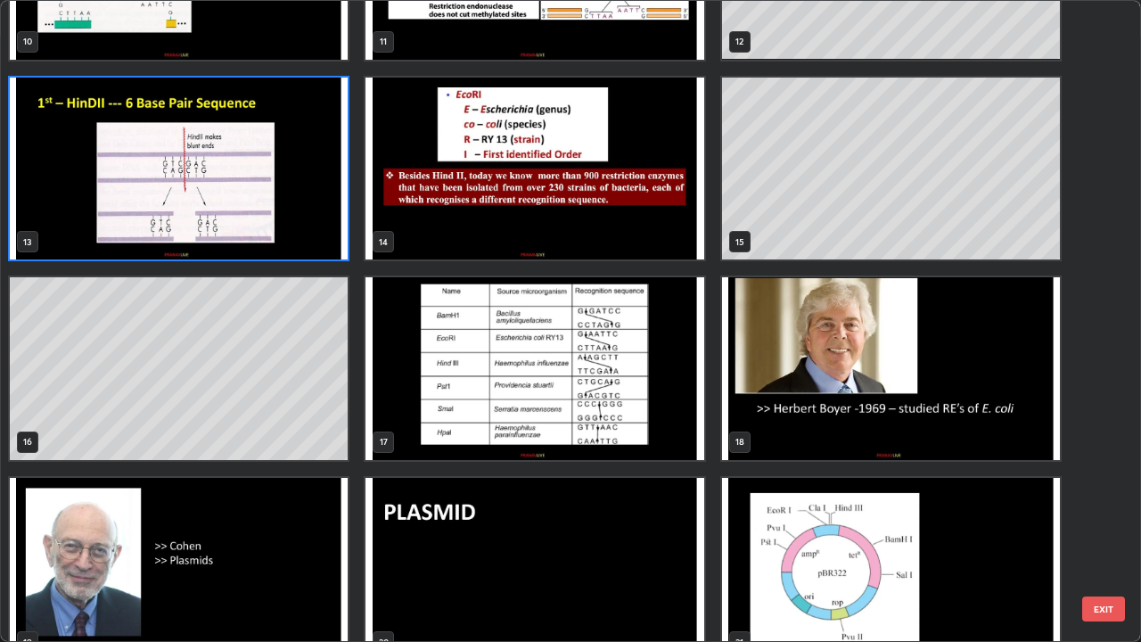
scroll to position [741, 0]
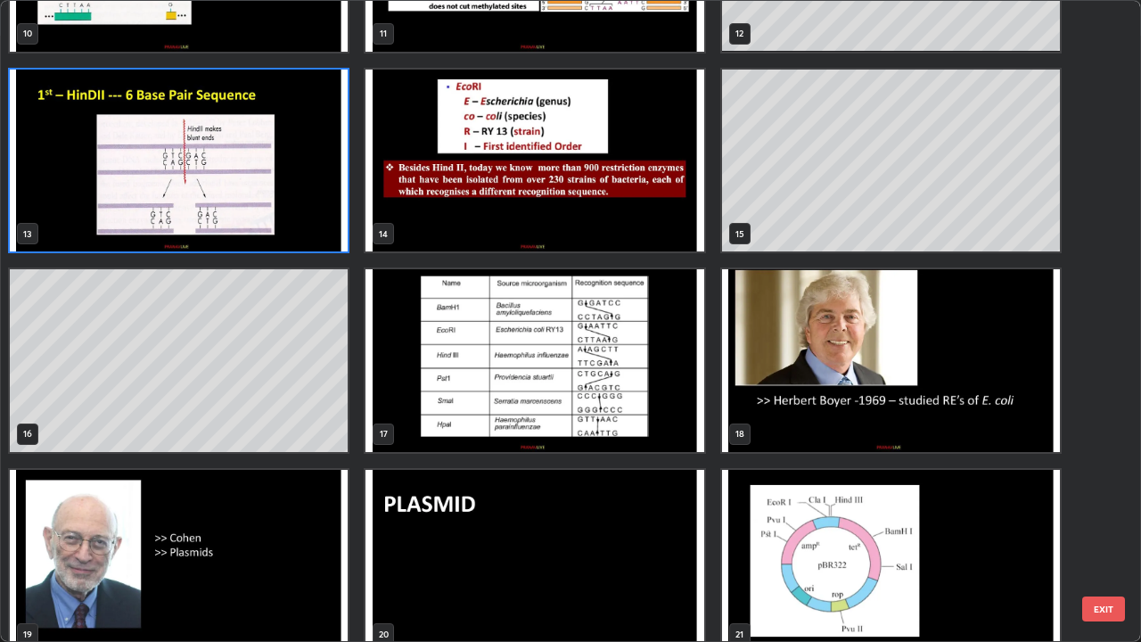
click at [646, 384] on img "grid" at bounding box center [534, 360] width 338 height 183
click at [641, 396] on img "grid" at bounding box center [534, 360] width 338 height 183
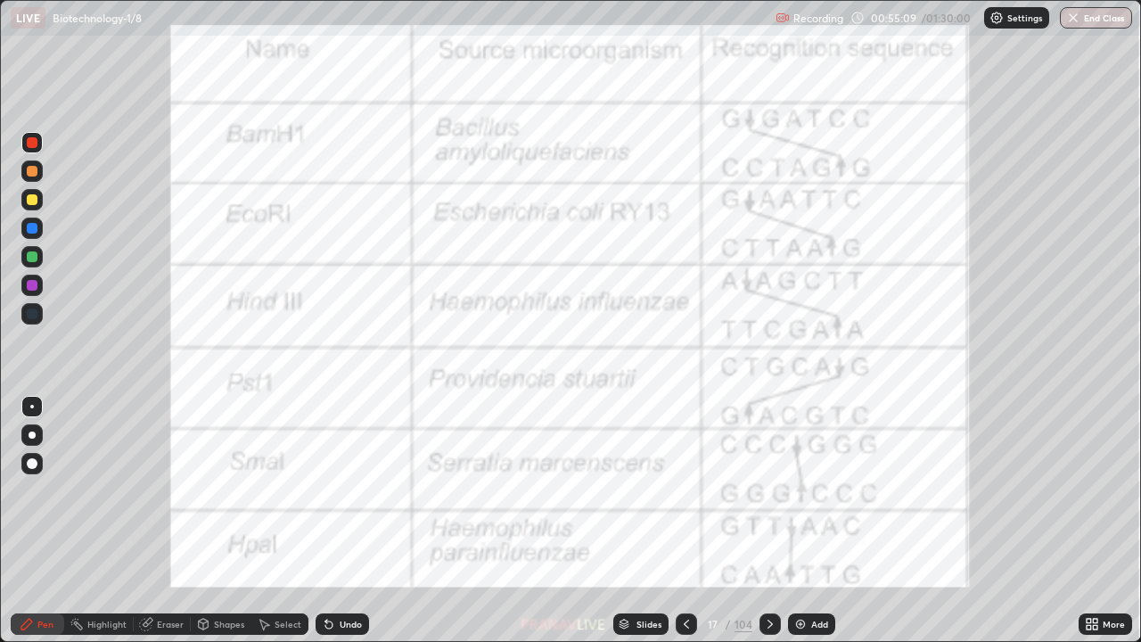
click at [632, 395] on img "grid" at bounding box center [534, 360] width 338 height 183
click at [626, 520] on icon at bounding box center [623, 621] width 9 height 4
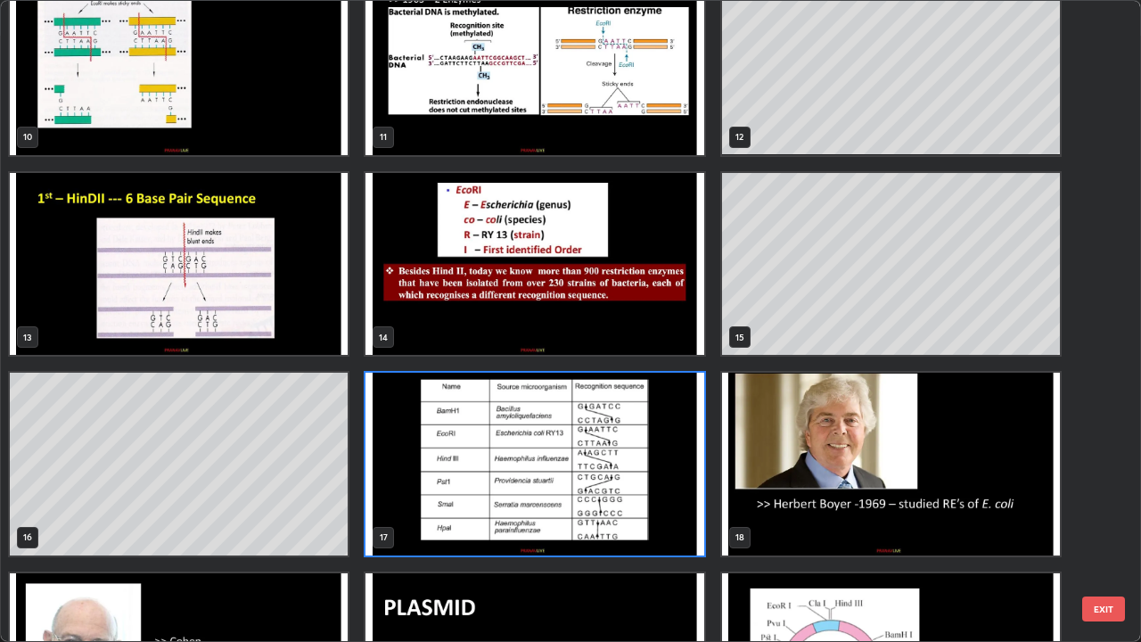
scroll to position [675, 0]
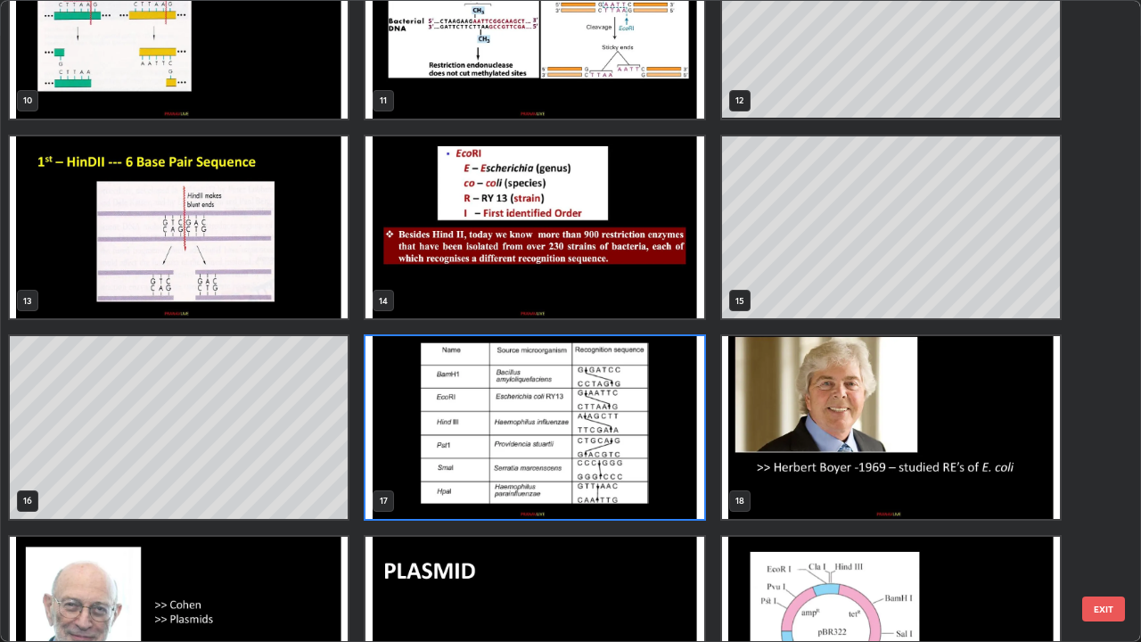
click at [780, 495] on img "grid" at bounding box center [891, 427] width 338 height 183
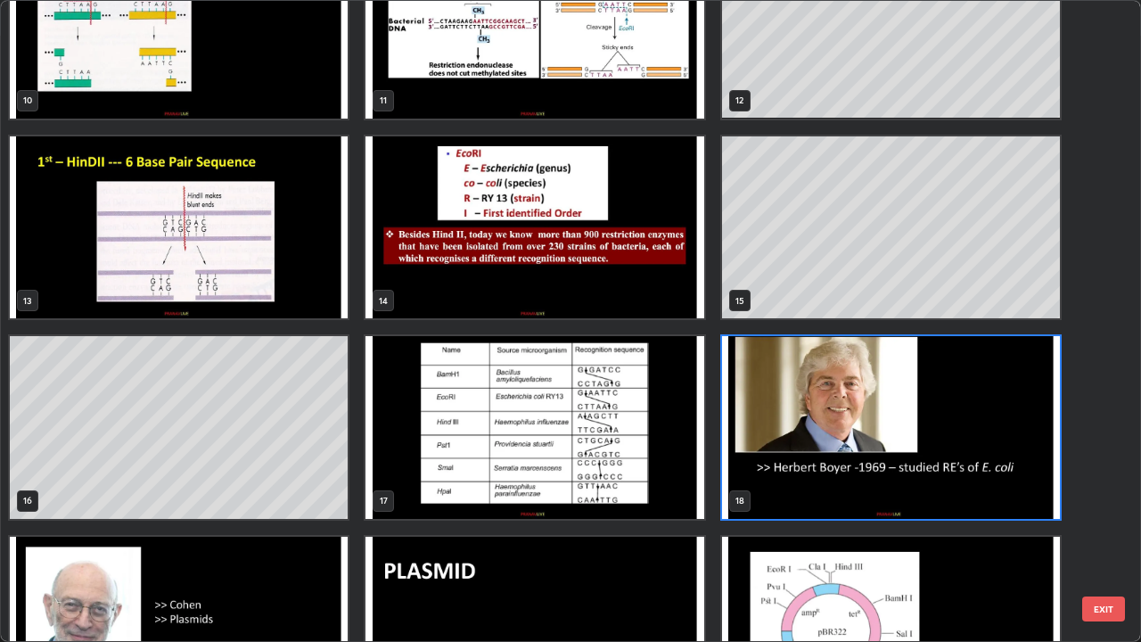
click at [781, 493] on img "grid" at bounding box center [891, 427] width 338 height 183
click at [780, 494] on img "grid" at bounding box center [891, 427] width 338 height 183
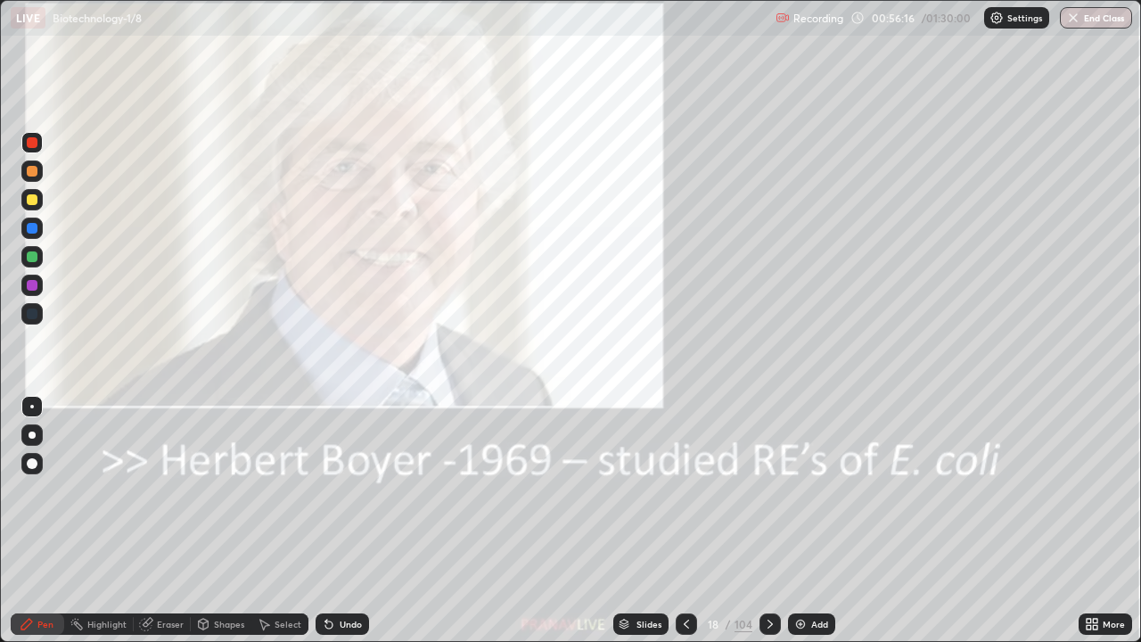
click at [634, 520] on div "Slides" at bounding box center [640, 623] width 55 height 21
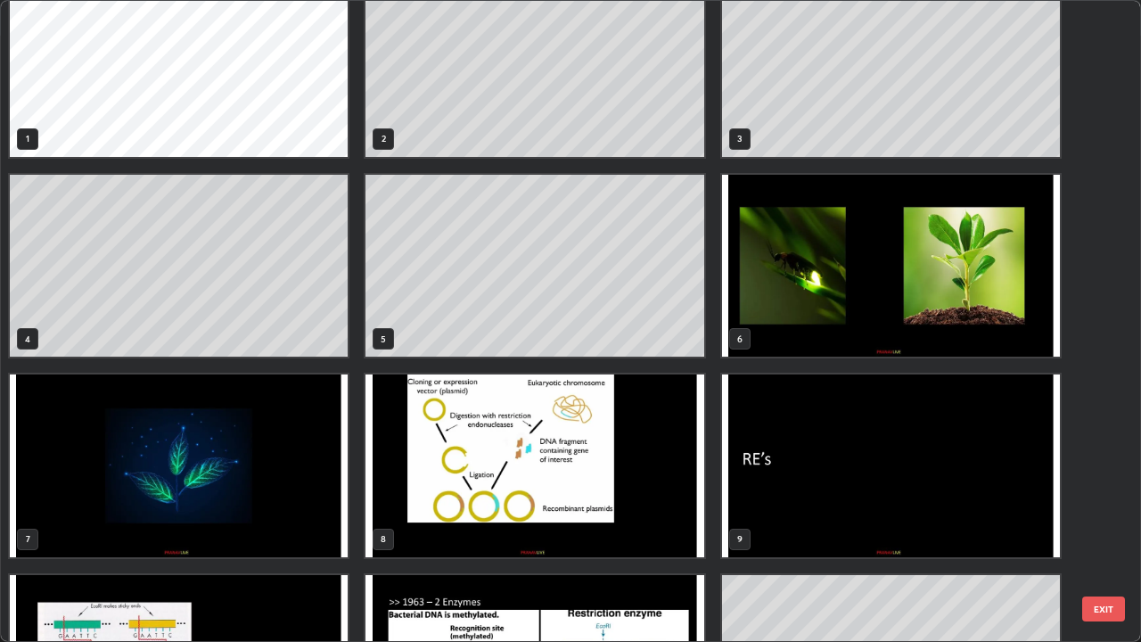
scroll to position [0, 0]
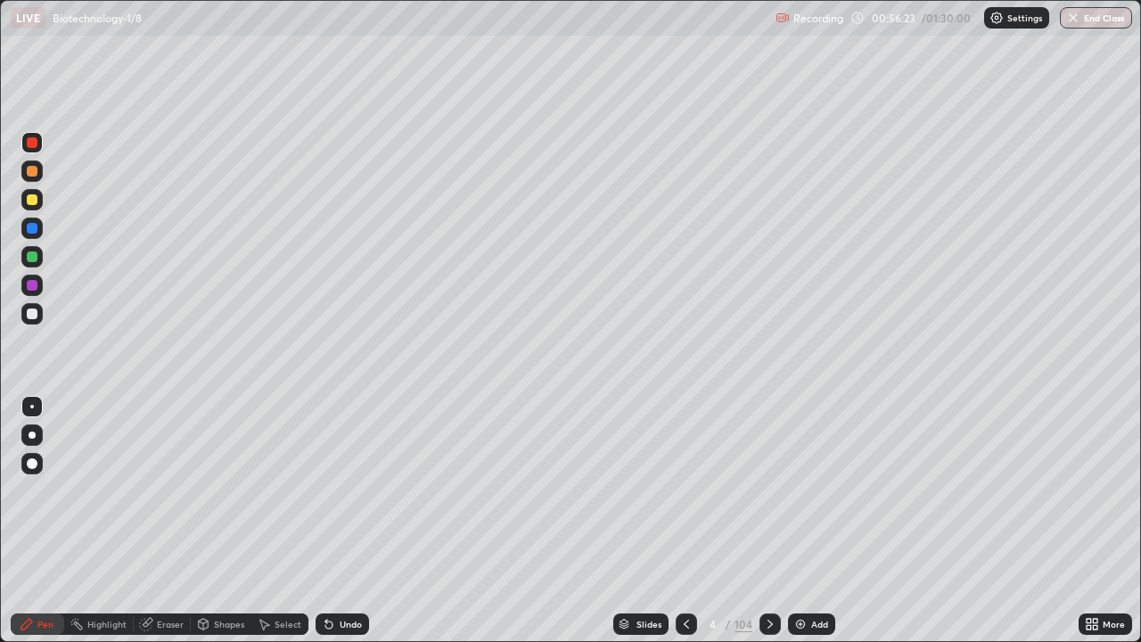
click at [800, 520] on div "Add" at bounding box center [811, 623] width 47 height 21
click at [32, 200] on div at bounding box center [32, 199] width 11 height 11
click at [40, 160] on div at bounding box center [31, 171] width 21 height 29
click at [33, 168] on div at bounding box center [32, 171] width 11 height 11
click at [33, 314] on div at bounding box center [32, 313] width 11 height 11
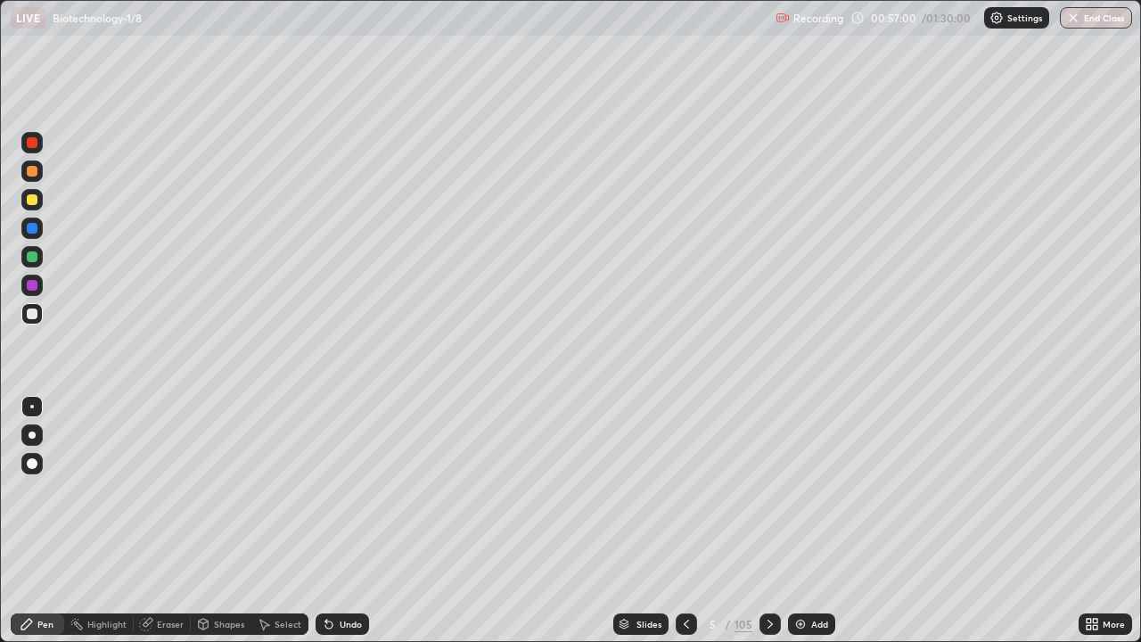
click at [30, 204] on div at bounding box center [32, 199] width 11 height 11
click at [34, 197] on div at bounding box center [32, 199] width 11 height 11
click at [40, 199] on div at bounding box center [31, 199] width 21 height 21
click at [33, 171] on div at bounding box center [32, 171] width 11 height 11
click at [33, 317] on div at bounding box center [32, 313] width 11 height 11
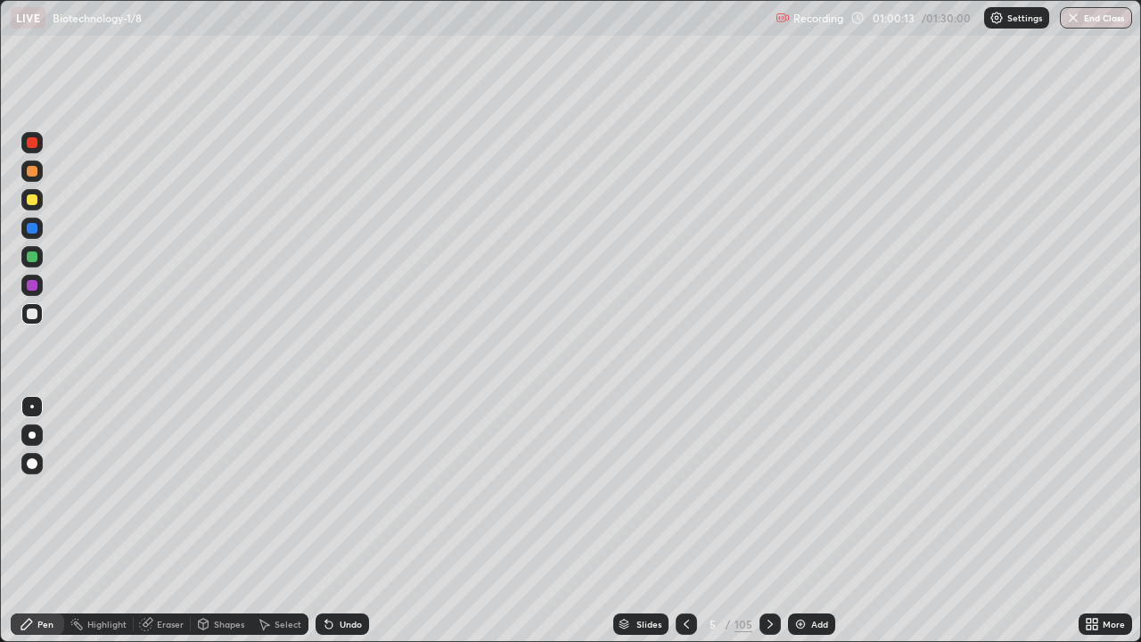
click at [168, 520] on div "Eraser" at bounding box center [170, 623] width 27 height 9
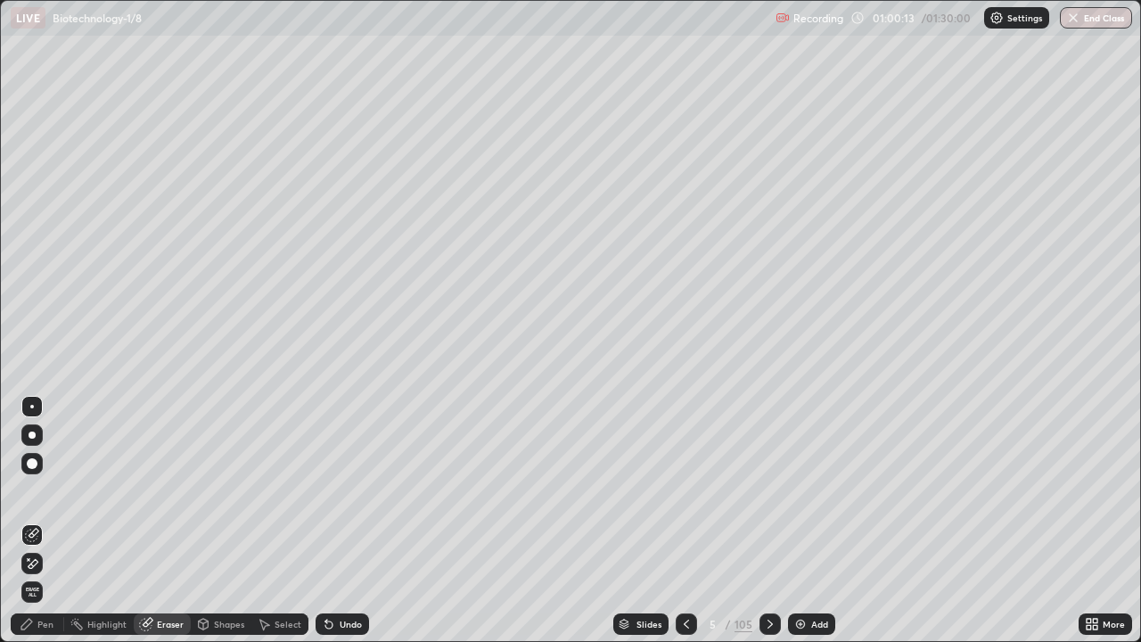
click at [34, 520] on icon at bounding box center [32, 563] width 14 height 15
click at [53, 520] on div "Pen" at bounding box center [37, 623] width 53 height 21
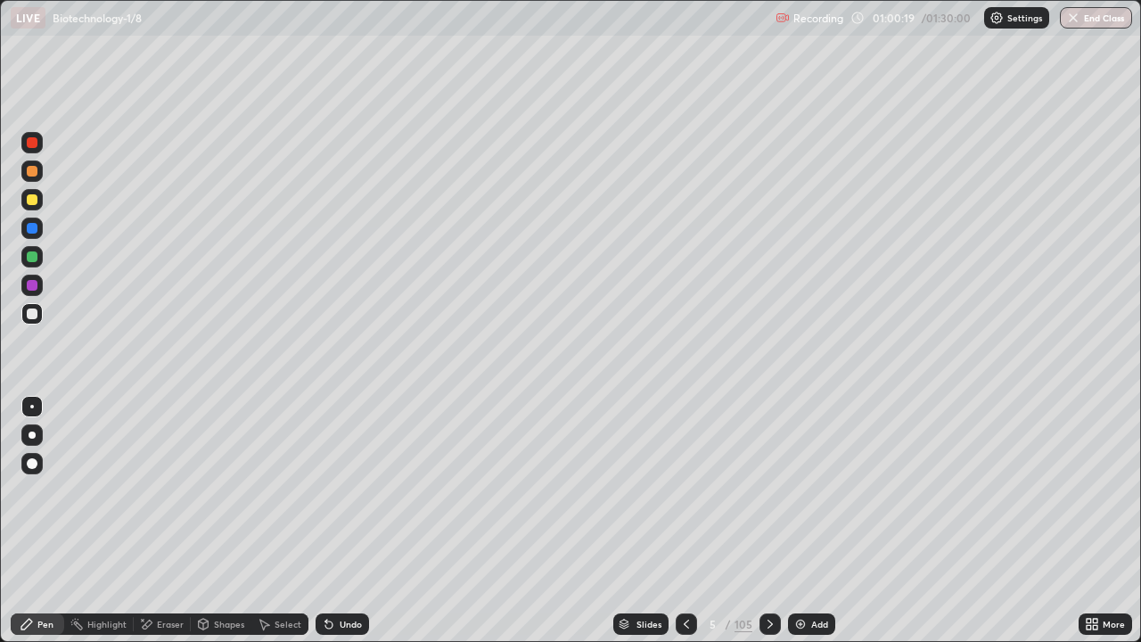
click at [50, 520] on div "Pen" at bounding box center [45, 623] width 16 height 9
click at [37, 314] on div at bounding box center [32, 313] width 11 height 11
click at [42, 308] on div at bounding box center [31, 313] width 21 height 21
click at [32, 432] on div at bounding box center [32, 434] width 7 height 7
click at [349, 520] on div "Undo" at bounding box center [350, 623] width 22 height 9
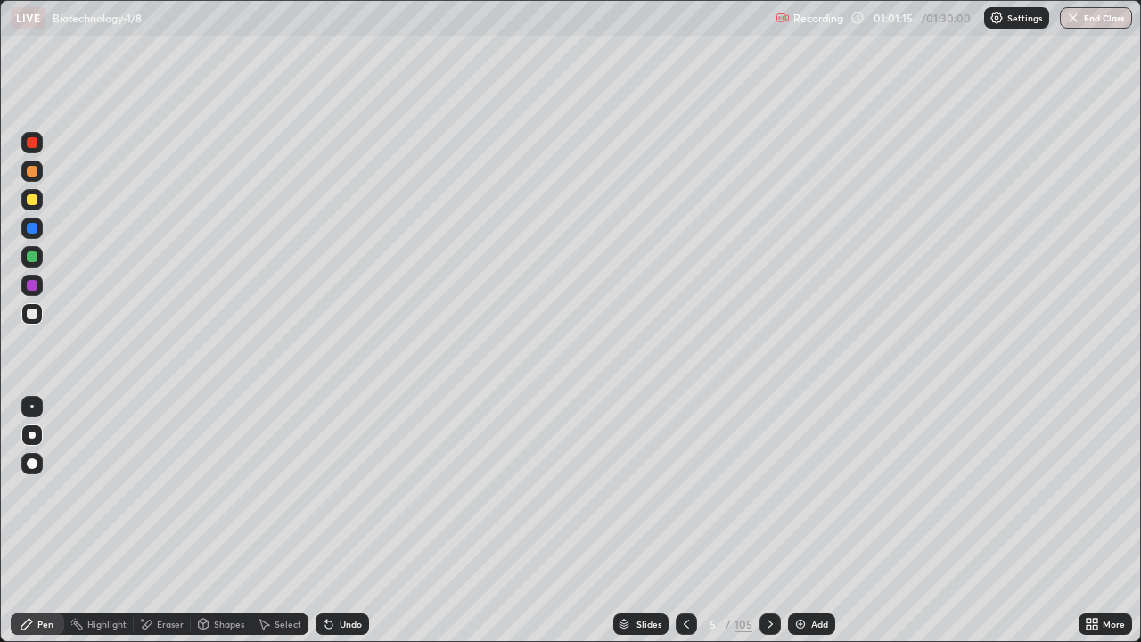
click at [351, 520] on div "Undo" at bounding box center [341, 623] width 53 height 21
click at [32, 289] on div at bounding box center [32, 285] width 11 height 11
click at [33, 313] on div at bounding box center [32, 313] width 11 height 11
click at [1087, 24] on button "End Class" at bounding box center [1095, 17] width 72 height 21
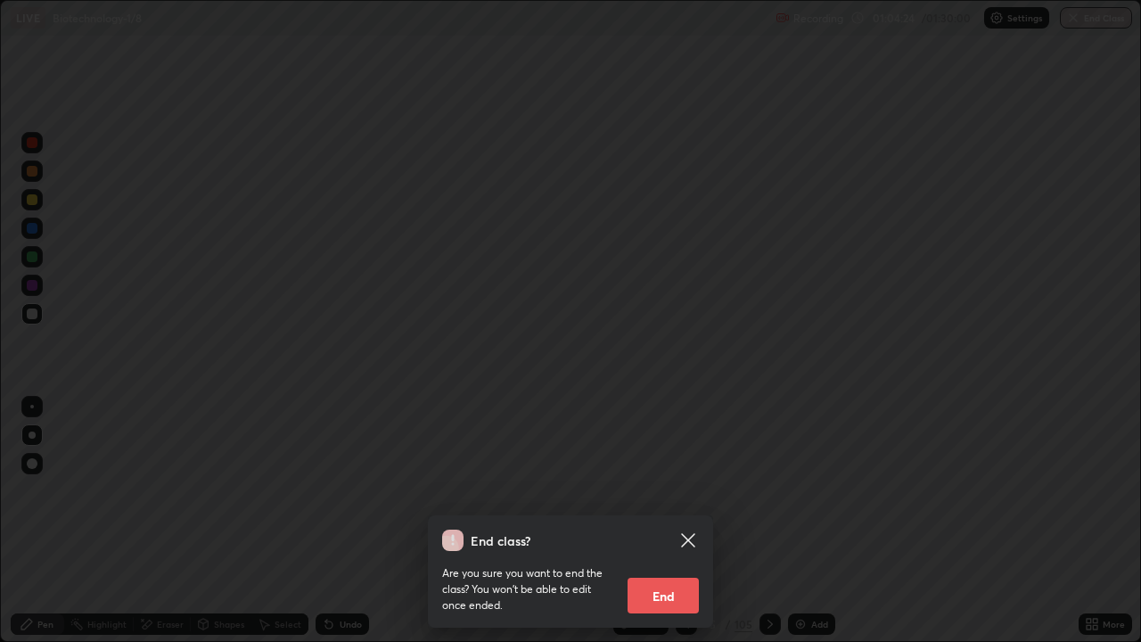
click at [683, 520] on button "End" at bounding box center [662, 595] width 71 height 36
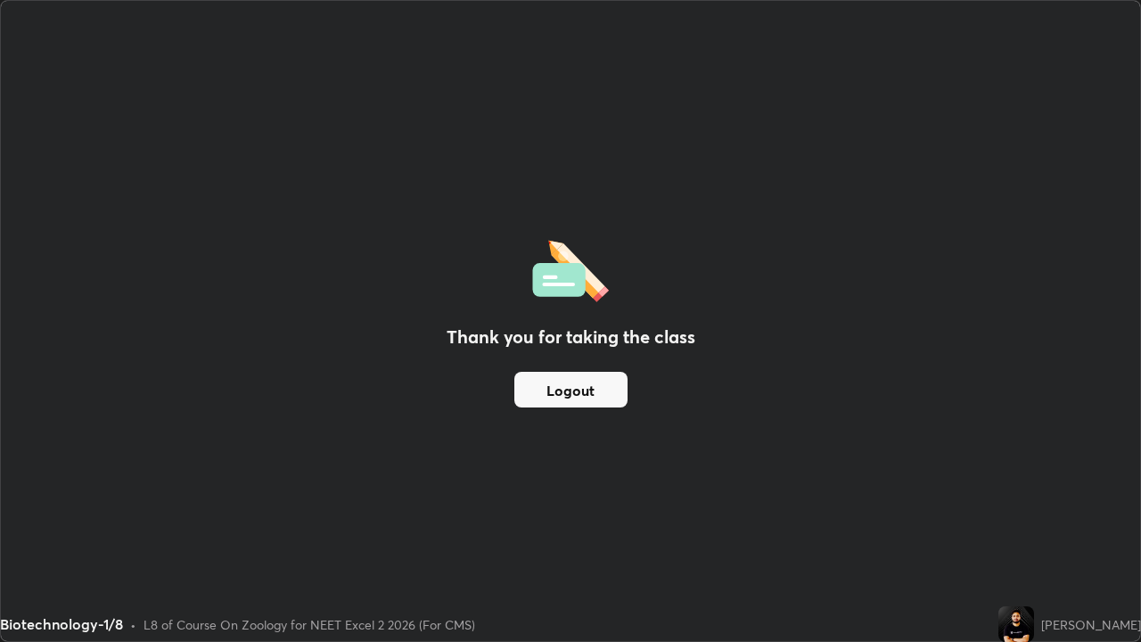
click at [600, 403] on button "Logout" at bounding box center [570, 390] width 113 height 36
click at [598, 396] on button "Logout" at bounding box center [570, 390] width 113 height 36
click at [597, 392] on button "Logout" at bounding box center [570, 390] width 113 height 36
click at [588, 385] on button "Logout" at bounding box center [570, 390] width 113 height 36
